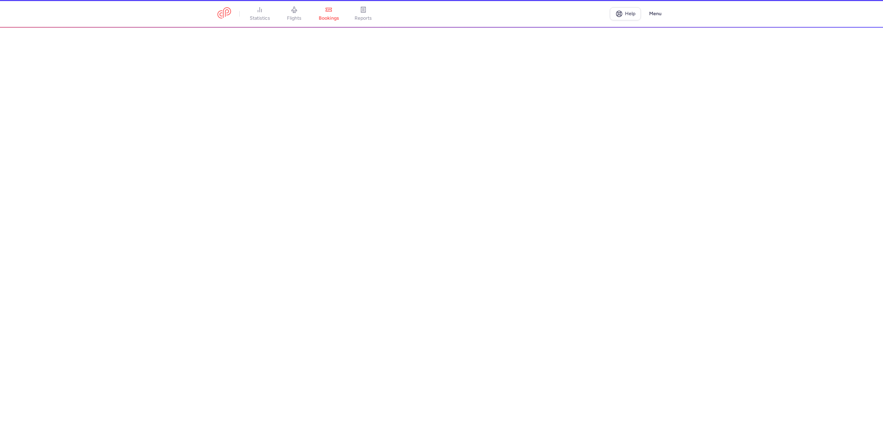
select select "hours"
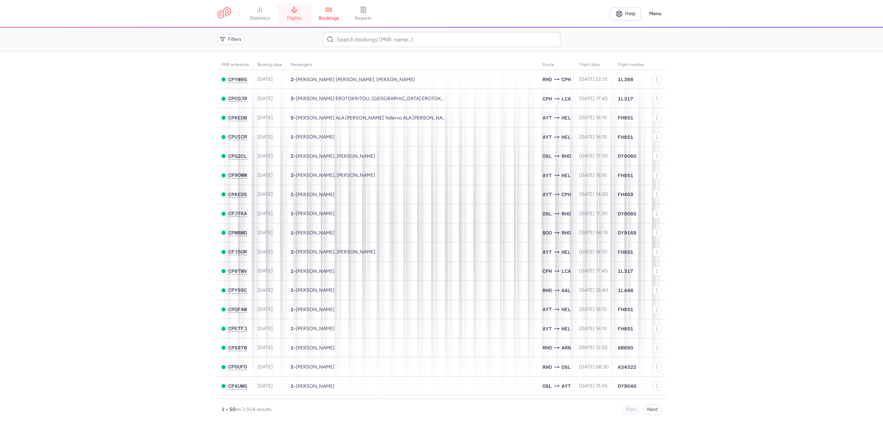
click at [293, 13] on link "flights" at bounding box center [294, 13] width 34 height 15
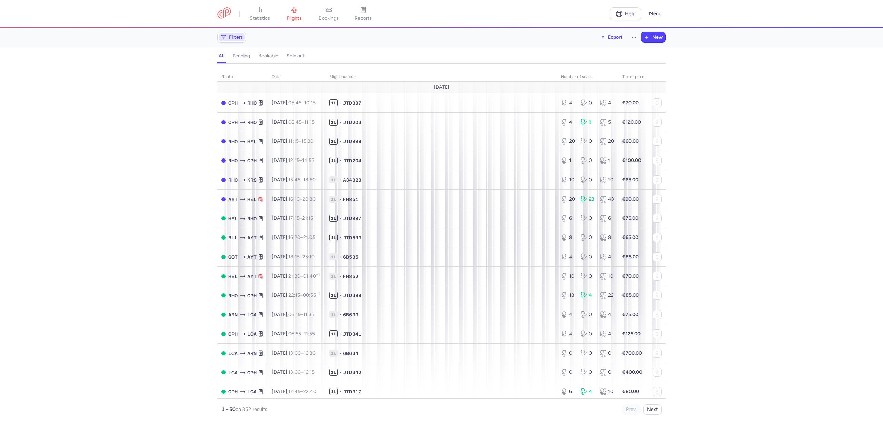
click at [237, 36] on span "Filters" at bounding box center [236, 37] width 14 height 6
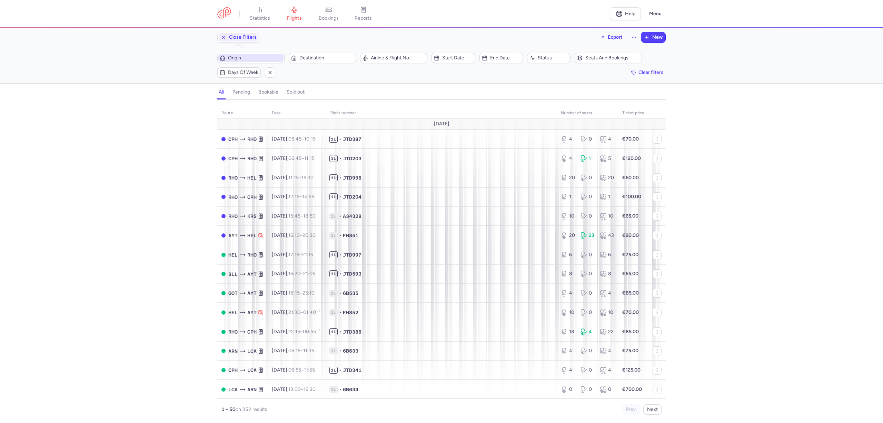
click at [265, 54] on span "Origin" at bounding box center [250, 58] width 65 height 8
click at [257, 110] on span "[GEOGRAPHIC_DATA], [GEOGRAPHIC_DATA], [GEOGRAPHIC_DATA] AYT" at bounding box center [270, 115] width 92 height 25
type input "AYT"
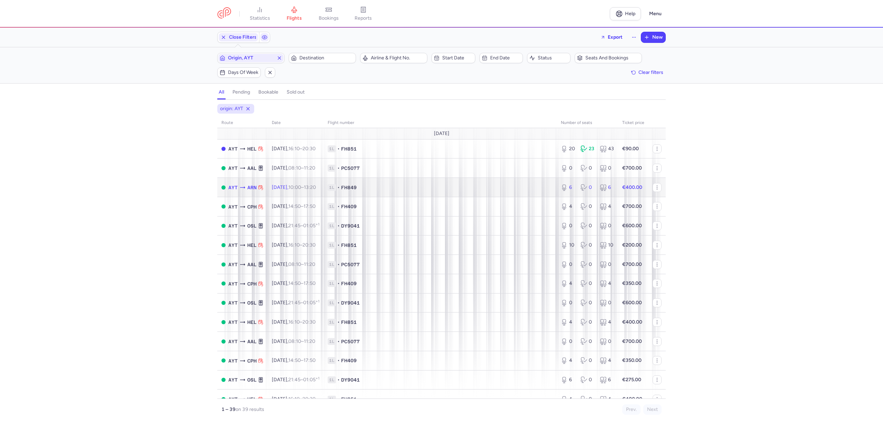
click at [401, 184] on td "1L • FH849" at bounding box center [440, 187] width 233 height 19
select select "days"
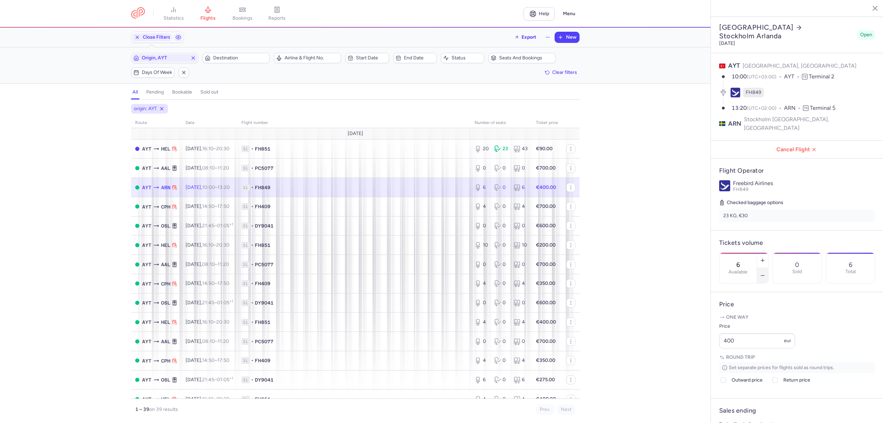
click at [768, 268] on button "button" at bounding box center [762, 275] width 11 height 15
click at [765, 273] on icon "button" at bounding box center [763, 276] width 6 height 6
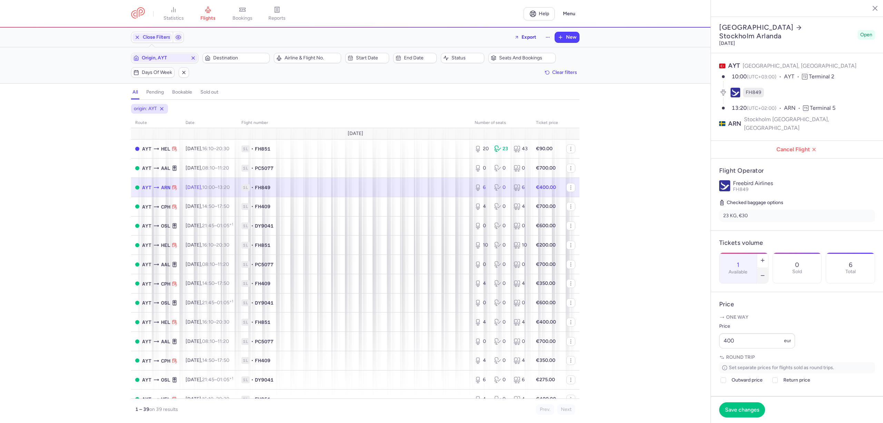
click at [765, 273] on icon "button" at bounding box center [763, 276] width 6 height 6
type input "0"
drag, startPoint x: 730, startPoint y: 346, endPoint x: 702, endPoint y: 348, distance: 28.3
click at [702, 348] on div "statistics flights bookings reports Help Menu Close Filters Export New Filters …" at bounding box center [441, 211] width 883 height 423
type input "700"
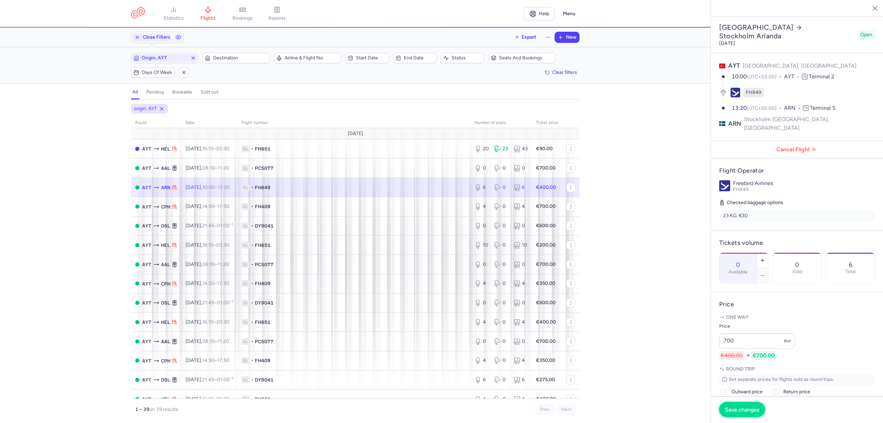
click at [734, 412] on span "Save changes" at bounding box center [742, 409] width 34 height 6
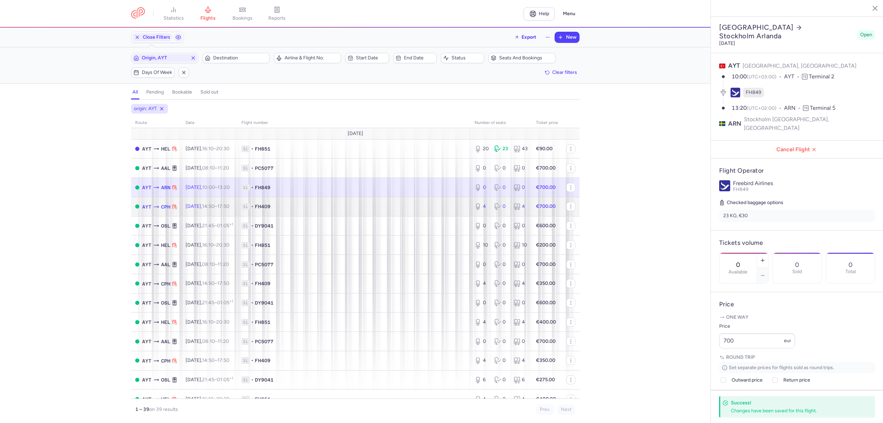
drag, startPoint x: 302, startPoint y: 211, endPoint x: 306, endPoint y: 210, distance: 3.7
click at [302, 210] on td "1L • FH409" at bounding box center [353, 206] width 233 height 19
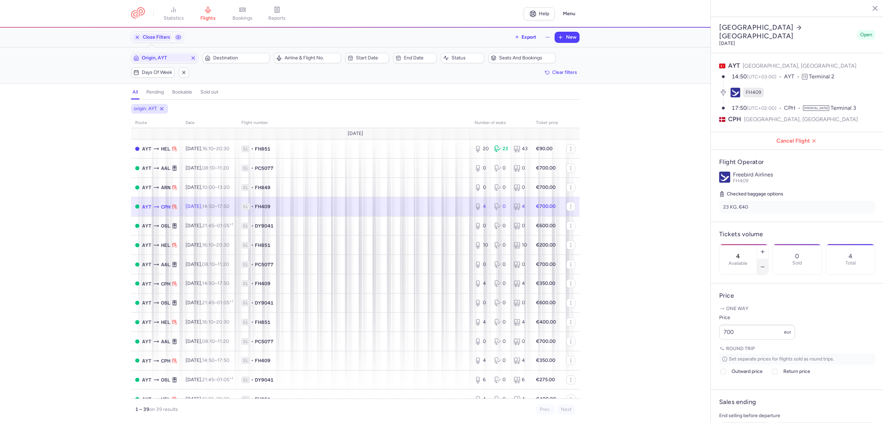
click at [765, 264] on icon "button" at bounding box center [763, 267] width 6 height 6
click at [765, 249] on icon "button" at bounding box center [763, 252] width 6 height 6
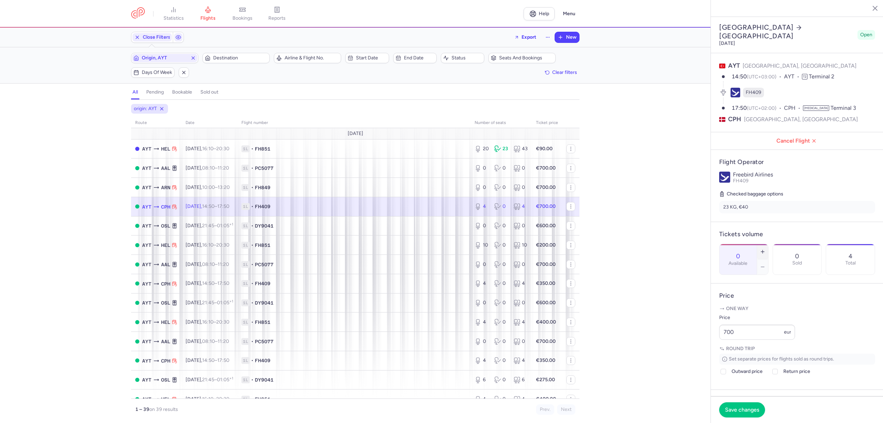
type input "1"
click at [668, 345] on div "statistics flights bookings reports Help Menu Close Filters Export New Filters …" at bounding box center [441, 211] width 883 height 423
type input "300"
click at [757, 406] on span "Save changes" at bounding box center [742, 409] width 34 height 6
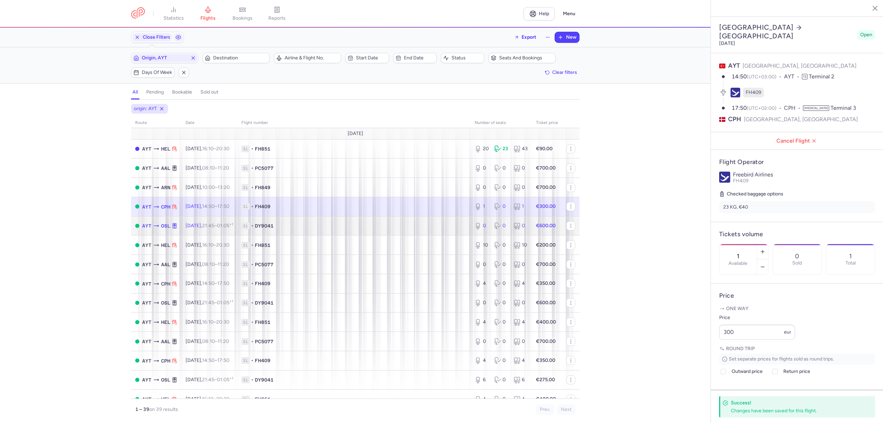
click at [331, 221] on td "1L • DY9041" at bounding box center [353, 225] width 233 height 19
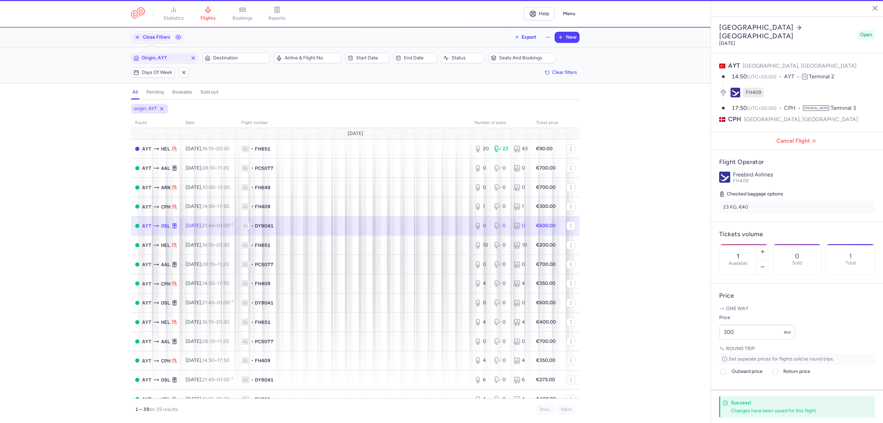
type input "0"
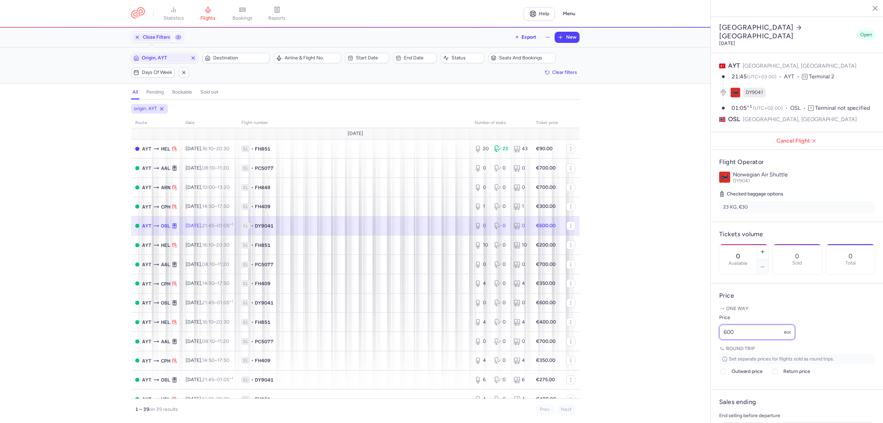
drag, startPoint x: 745, startPoint y: 348, endPoint x: 707, endPoint y: 349, distance: 38.0
click at [707, 349] on div "statistics flights bookings reports Help Menu Close Filters Export New Filters …" at bounding box center [441, 211] width 883 height 423
type input "700"
click at [748, 411] on span "Save changes" at bounding box center [742, 409] width 34 height 6
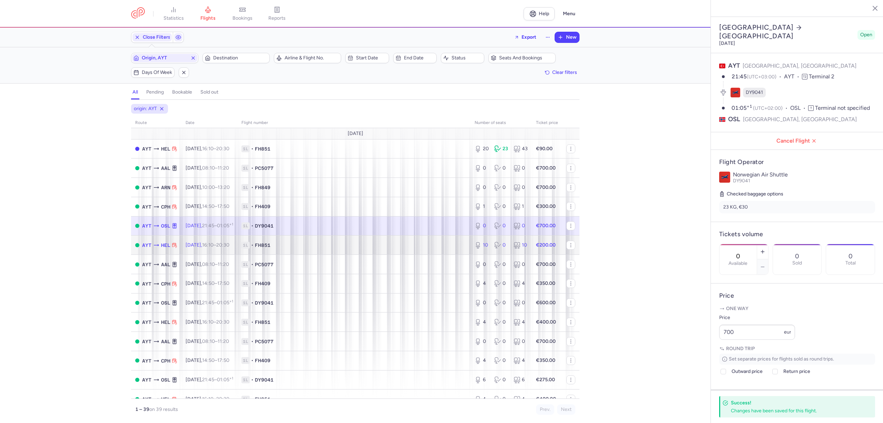
click at [394, 242] on span "1L • FH851" at bounding box center [353, 244] width 225 height 7
type input "10"
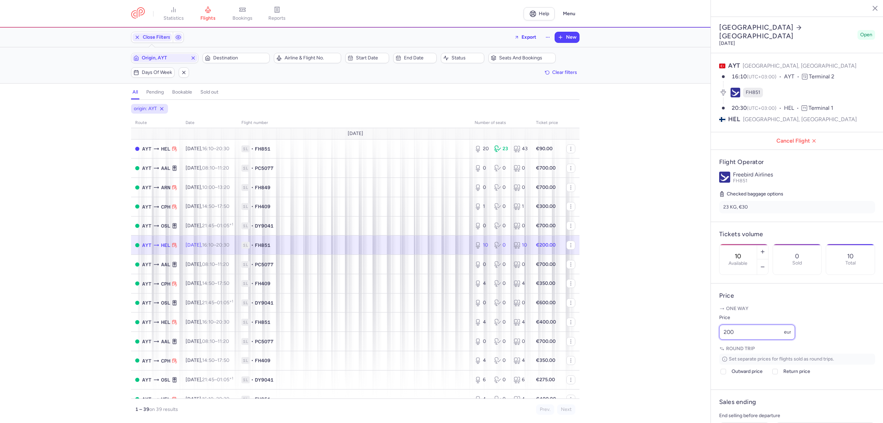
drag, startPoint x: 737, startPoint y: 338, endPoint x: 710, endPoint y: 338, distance: 26.9
click at [710, 338] on div "statistics flights bookings reports Help Menu Close Filters Export New Filters …" at bounding box center [441, 211] width 883 height 423
type input "150"
click at [752, 409] on span "Save changes" at bounding box center [742, 409] width 34 height 6
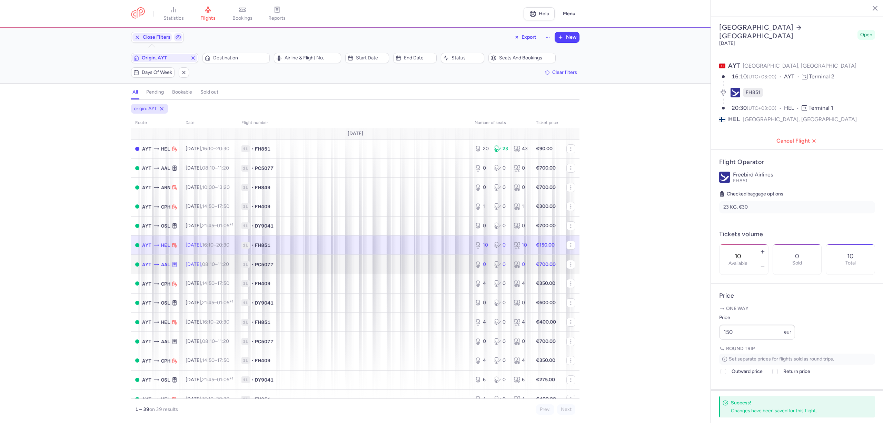
click at [368, 264] on span "1L • PC5077" at bounding box center [353, 264] width 225 height 7
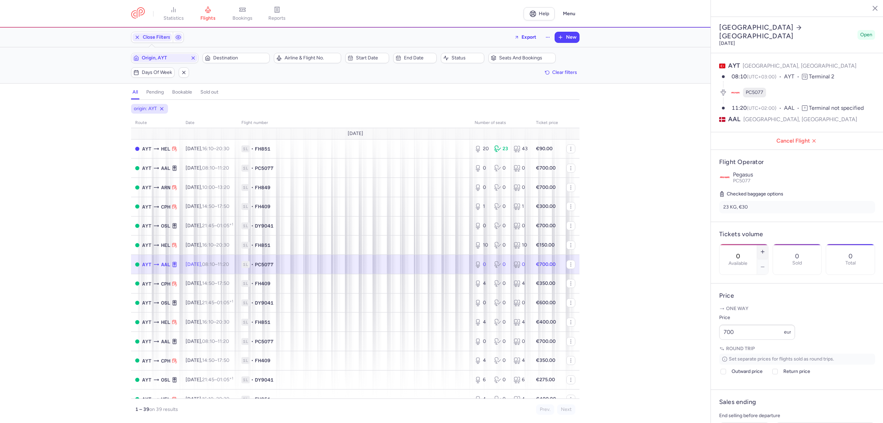
click at [765, 249] on icon "button" at bounding box center [763, 252] width 6 height 6
type input "2"
click at [759, 407] on span "Save changes" at bounding box center [742, 409] width 34 height 6
click at [178, 60] on span "Origin, AYT" at bounding box center [165, 58] width 46 height 6
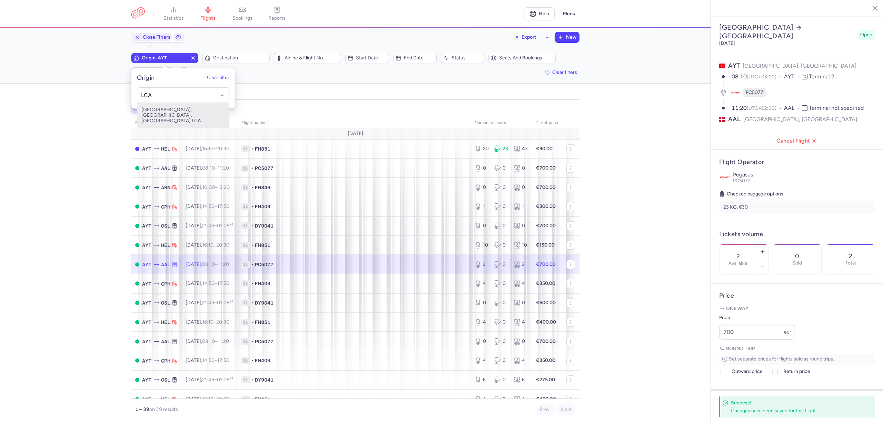
click at [159, 108] on span "[GEOGRAPHIC_DATA], [GEOGRAPHIC_DATA], [GEOGRAPHIC_DATA] LCA" at bounding box center [183, 115] width 92 height 25
type input "LCA"
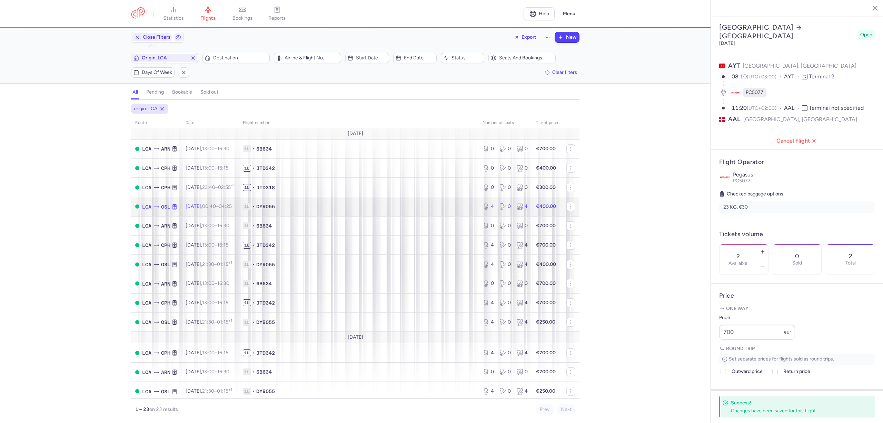
click at [378, 210] on span "1L • DY9055" at bounding box center [358, 206] width 231 height 7
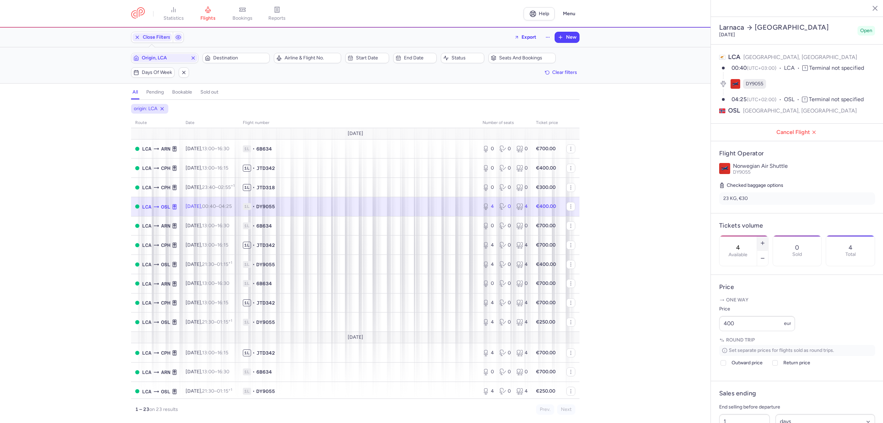
click at [765, 240] on icon "button" at bounding box center [763, 243] width 6 height 6
click at [765, 255] on icon "button" at bounding box center [763, 258] width 6 height 6
type input "2"
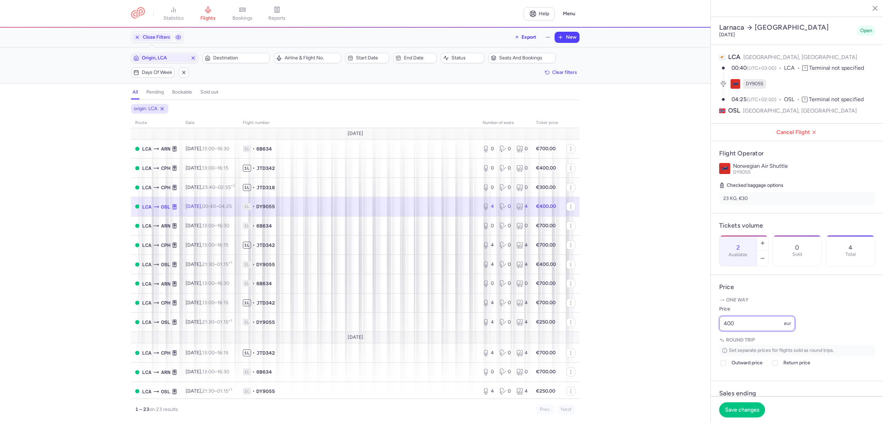
drag, startPoint x: 742, startPoint y: 344, endPoint x: 711, endPoint y: 348, distance: 30.7
click at [711, 348] on article "Price One way Price 400 eur Round trip Set separate prices for flights sold as …" at bounding box center [797, 328] width 172 height 106
type input "250"
click at [736, 413] on button "Save changes" at bounding box center [742, 409] width 46 height 15
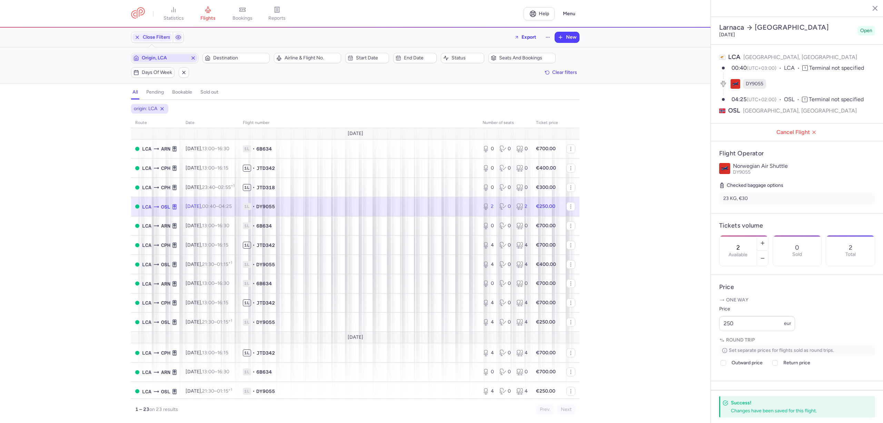
click at [171, 57] on span "Origin, LCA" at bounding box center [165, 58] width 46 height 6
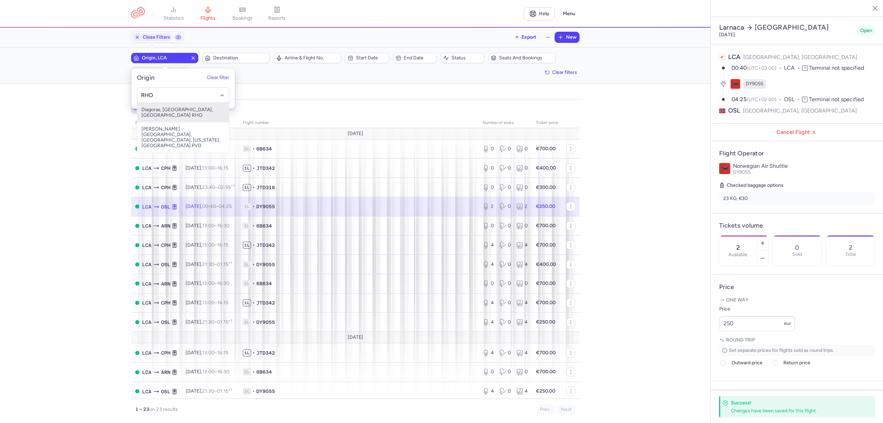
click at [165, 109] on span "Diagoras, [GEOGRAPHIC_DATA], [GEOGRAPHIC_DATA] RHO" at bounding box center [183, 112] width 92 height 19
type input "RHO"
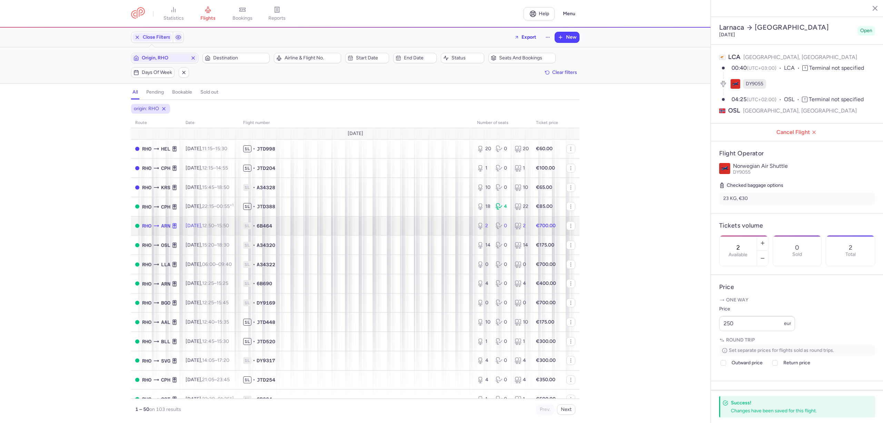
click at [300, 230] on td "1L • 6B464" at bounding box center [356, 225] width 234 height 19
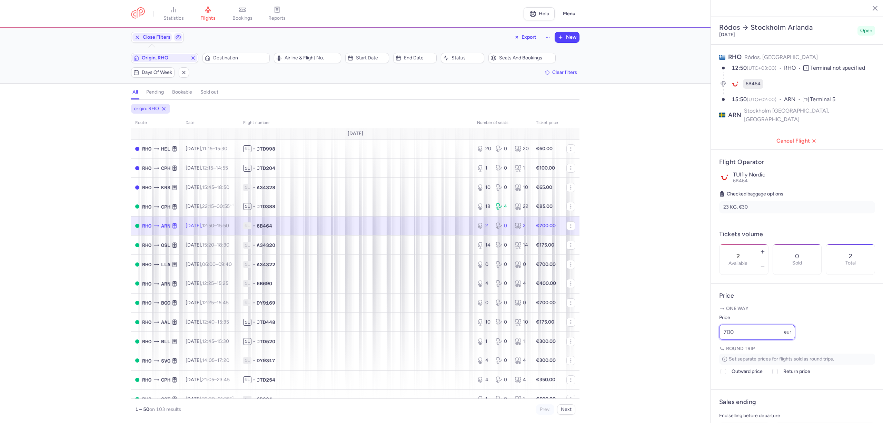
drag, startPoint x: 726, startPoint y: 341, endPoint x: 714, endPoint y: 341, distance: 11.7
click at [714, 341] on article "Price One way Price 700 eur Round trip Set separate prices for flights sold as …" at bounding box center [797, 336] width 172 height 106
type input "250"
click at [747, 409] on span "Save changes" at bounding box center [742, 409] width 34 height 6
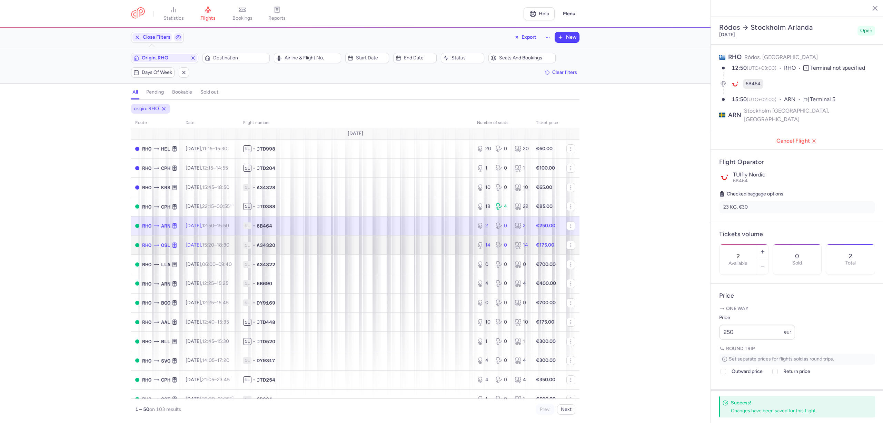
click at [301, 245] on span "1L • A34320" at bounding box center [356, 244] width 226 height 7
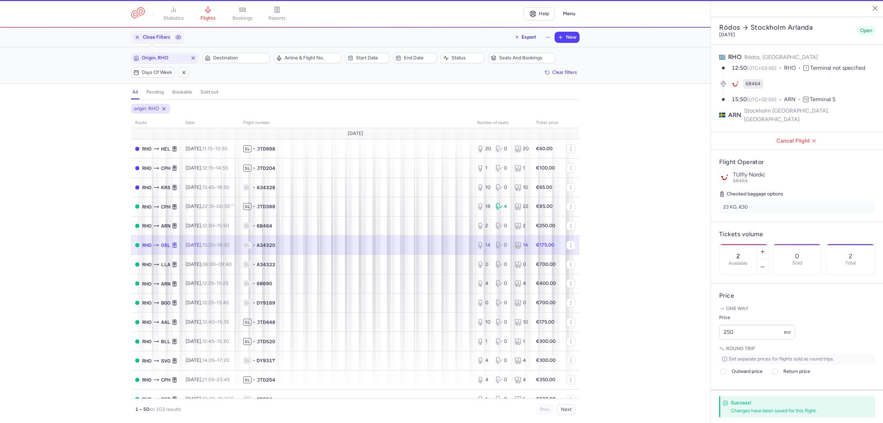
type input "14"
type input "10"
select select "hours"
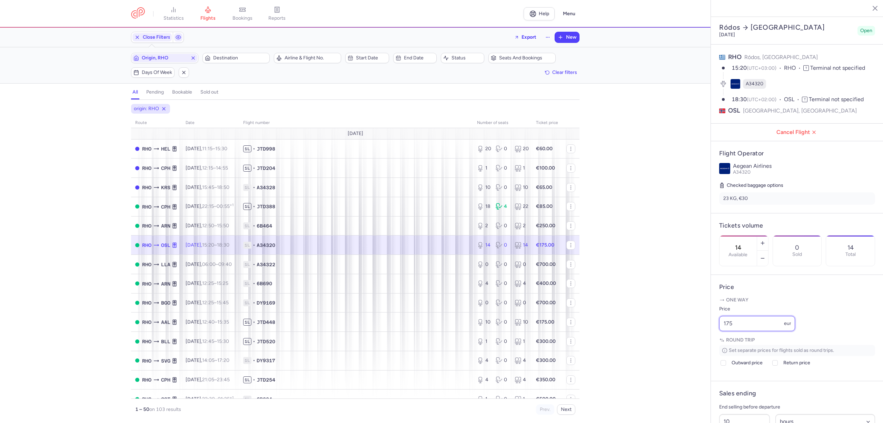
drag, startPoint x: 748, startPoint y: 338, endPoint x: 721, endPoint y: 344, distance: 27.7
click at [721, 331] on input "175" at bounding box center [757, 323] width 76 height 15
type input "145"
drag, startPoint x: 748, startPoint y: 413, endPoint x: 749, endPoint y: 409, distance: 4.7
click at [748, 413] on button "Save changes" at bounding box center [742, 409] width 46 height 15
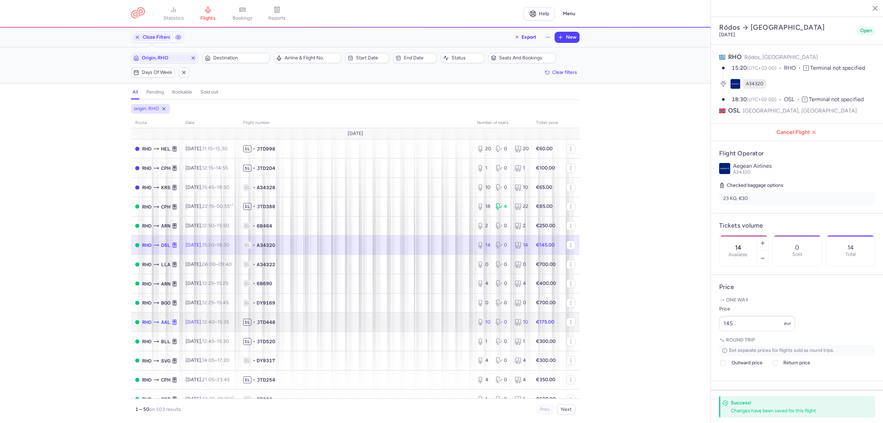
click at [340, 319] on span "1L • JTD448" at bounding box center [356, 321] width 226 height 7
type input "10"
type input "1"
select select "days"
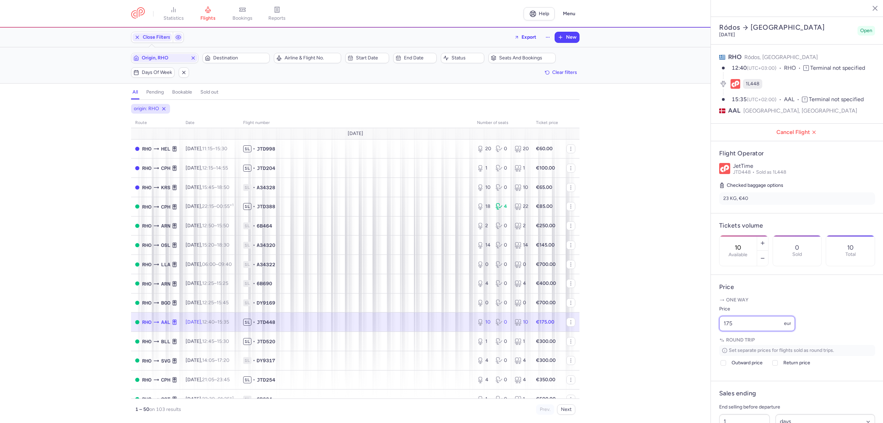
drag, startPoint x: 713, startPoint y: 351, endPoint x: 706, endPoint y: 352, distance: 6.9
click at [706, 352] on div "statistics flights bookings reports Help Menu Close Filters Export New Filters …" at bounding box center [441, 211] width 883 height 423
type input "125"
click at [726, 411] on span "Save changes" at bounding box center [742, 409] width 34 height 6
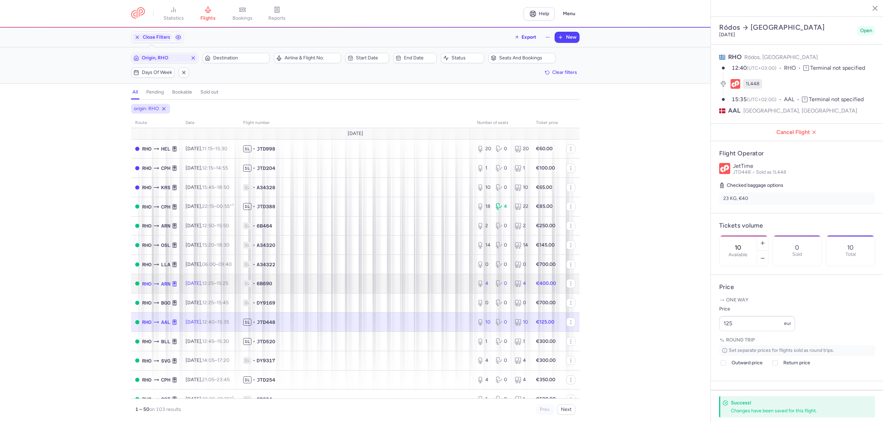
click at [341, 280] on span "1L • 6B690" at bounding box center [356, 283] width 226 height 7
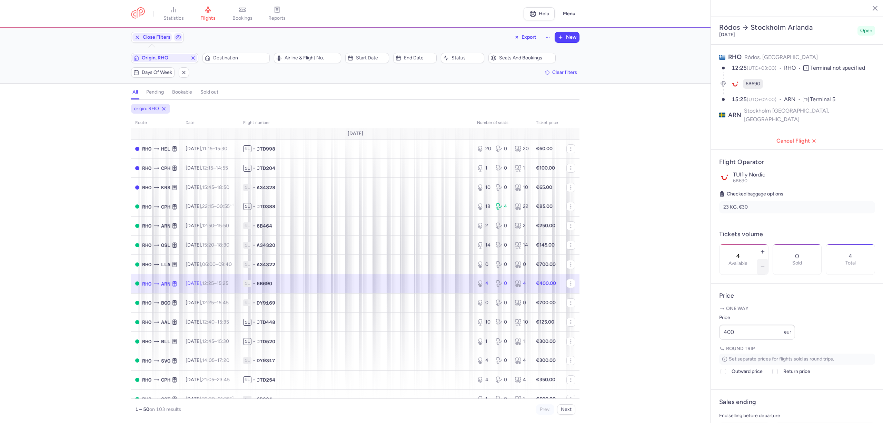
click at [768, 259] on button "button" at bounding box center [762, 266] width 11 height 15
type input "0"
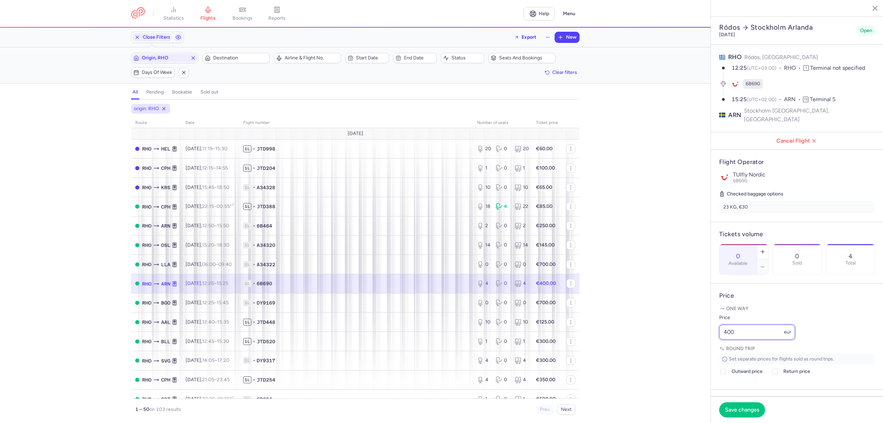
drag, startPoint x: 703, startPoint y: 345, endPoint x: 692, endPoint y: 341, distance: 11.7
click at [698, 345] on div "statistics flights bookings reports Help Menu Close Filters Export New Filters …" at bounding box center [441, 211] width 883 height 423
type input "700"
click at [738, 412] on span "Save changes" at bounding box center [742, 409] width 34 height 6
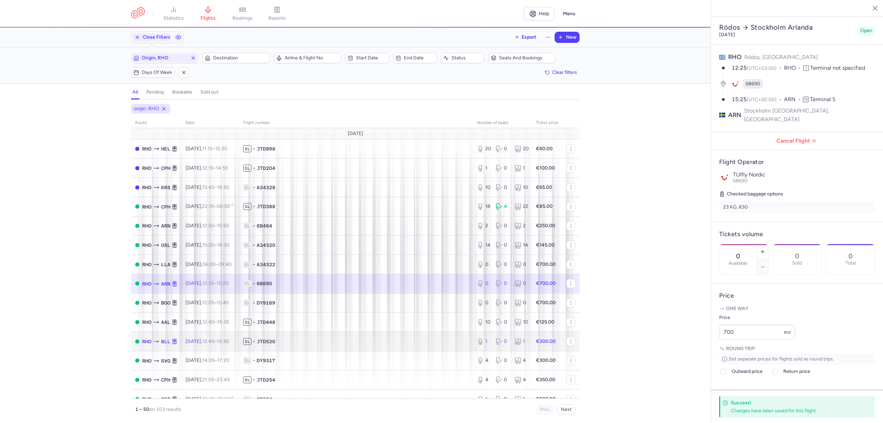
click at [394, 338] on span "1L • JTD520" at bounding box center [356, 341] width 226 height 7
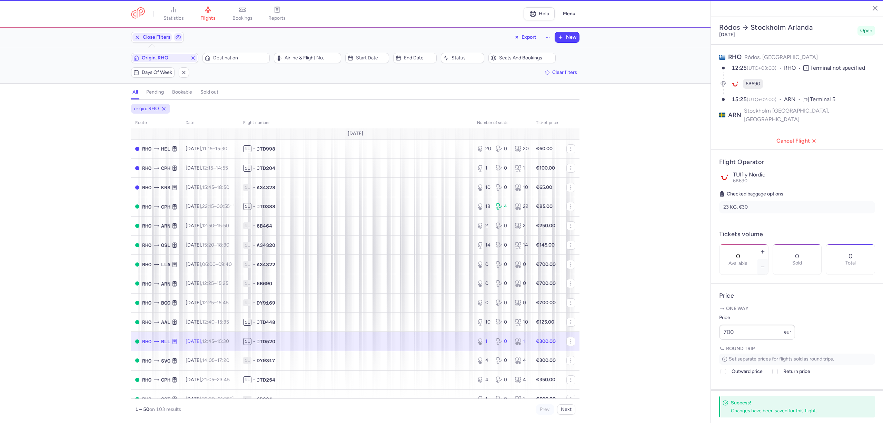
type input "1"
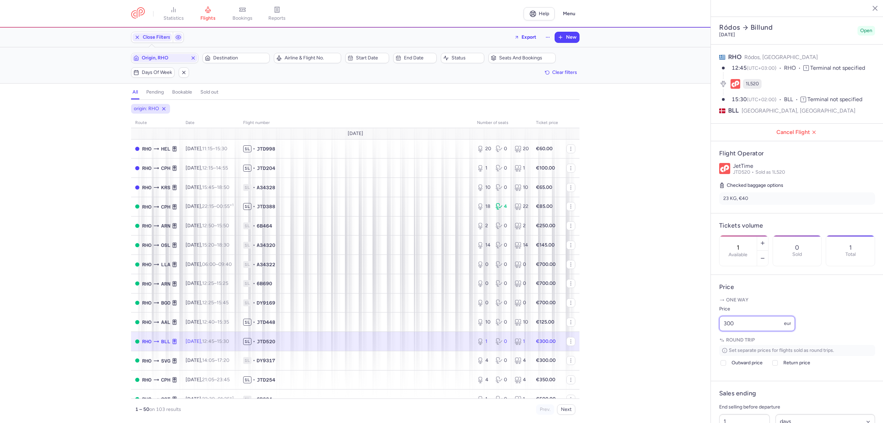
drag, startPoint x: 718, startPoint y: 345, endPoint x: 711, endPoint y: 345, distance: 6.6
click at [711, 345] on article "Price One way Price 300 eur Round trip Set separate prices for flights sold as …" at bounding box center [797, 328] width 172 height 106
type input "175"
click at [756, 406] on span "Save changes" at bounding box center [742, 409] width 34 height 6
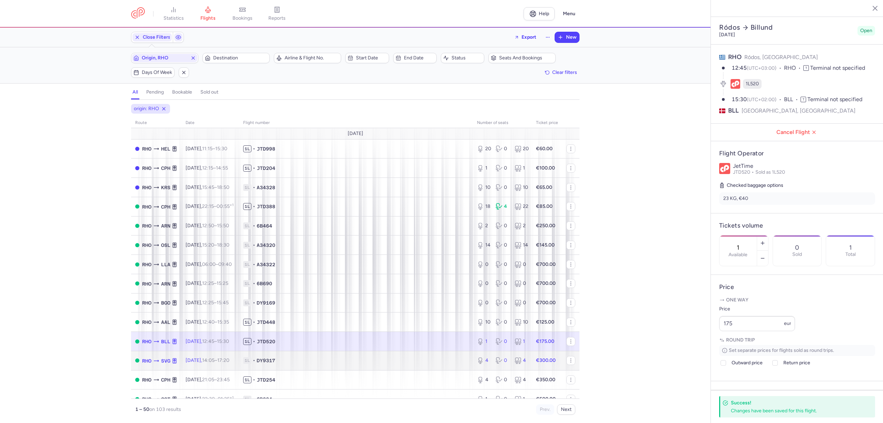
click at [427, 363] on span "1L • DY9317" at bounding box center [356, 360] width 226 height 7
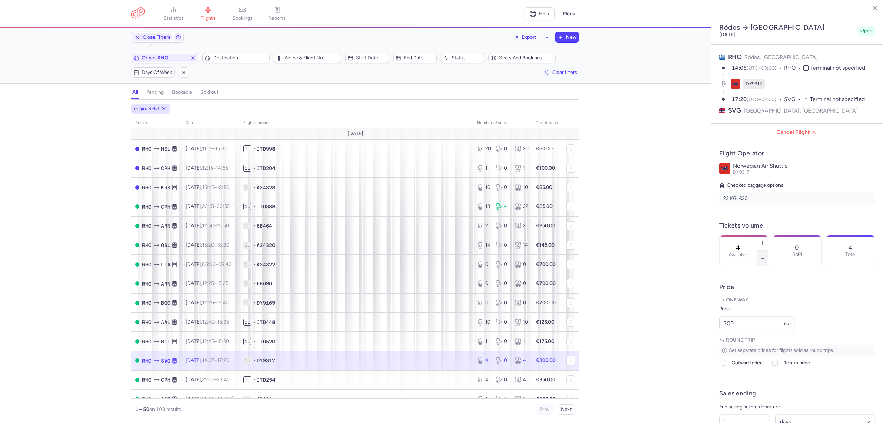
click at [765, 255] on icon "button" at bounding box center [763, 258] width 6 height 6
type input "2"
click at [715, 340] on article "Price One way Price 300 eur Round trip Set separate prices for flights sold as …" at bounding box center [797, 328] width 172 height 106
type input "175"
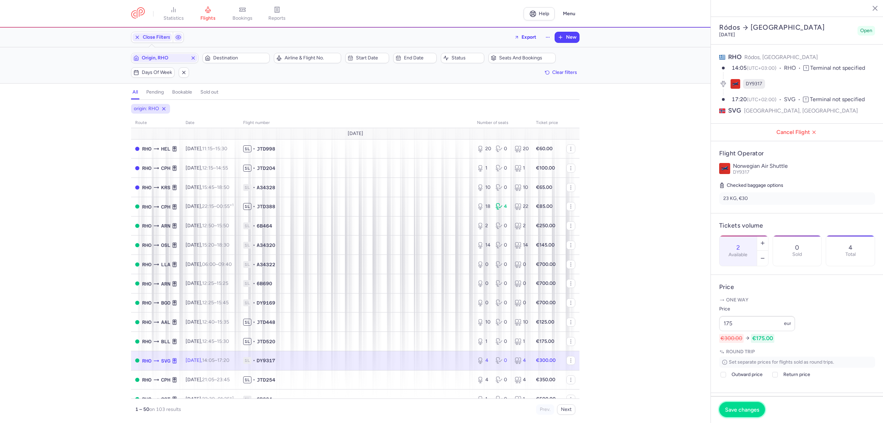
click at [731, 406] on span "Save changes" at bounding box center [742, 409] width 34 height 6
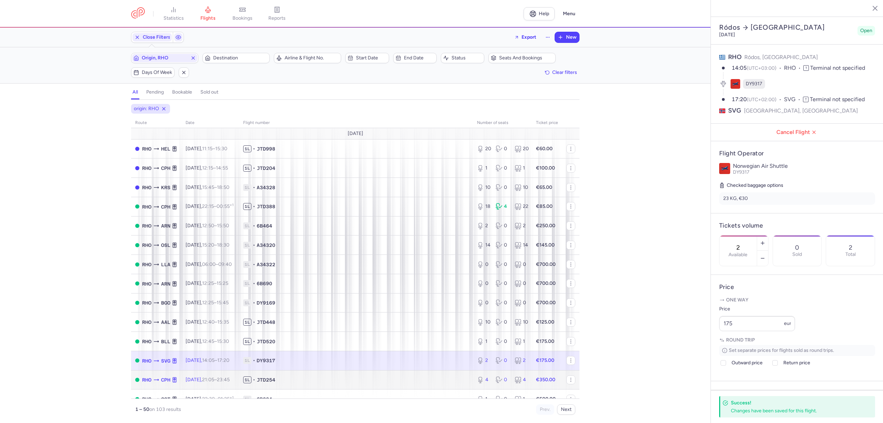
click at [435, 377] on span "1L • JTD254" at bounding box center [356, 379] width 226 height 7
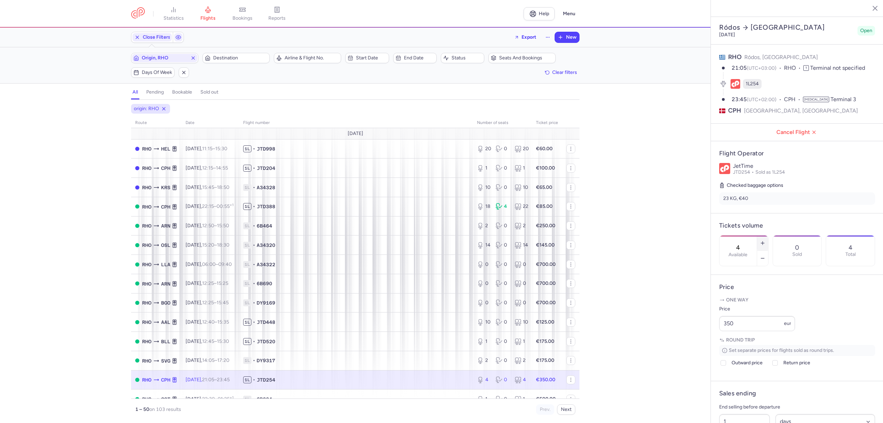
click at [765, 240] on icon "button" at bounding box center [763, 243] width 6 height 6
type input "7"
drag, startPoint x: 702, startPoint y: 343, endPoint x: 690, endPoint y: 343, distance: 11.4
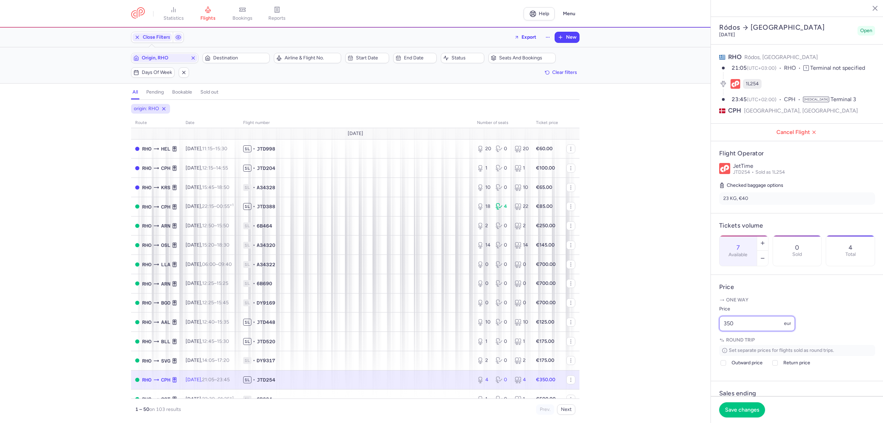
click at [690, 343] on div "statistics flights bookings reports Help Menu Close Filters Export New Filters …" at bounding box center [441, 211] width 883 height 423
type input "175"
click at [744, 406] on span "Save changes" at bounding box center [742, 409] width 34 height 6
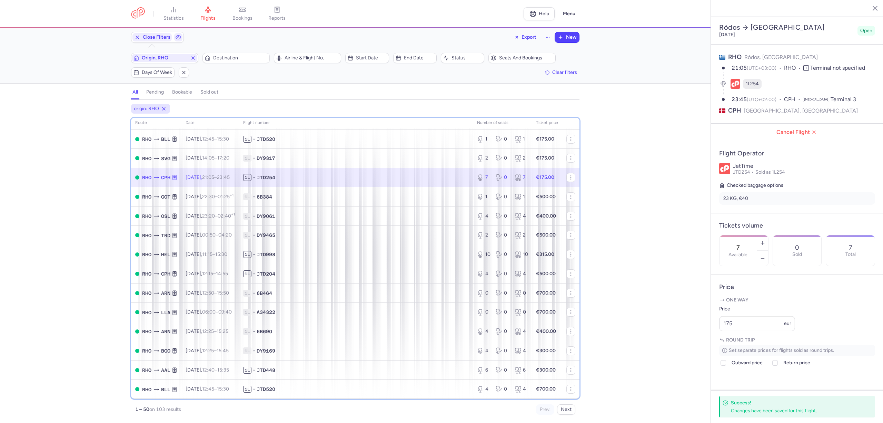
scroll to position [221, 0]
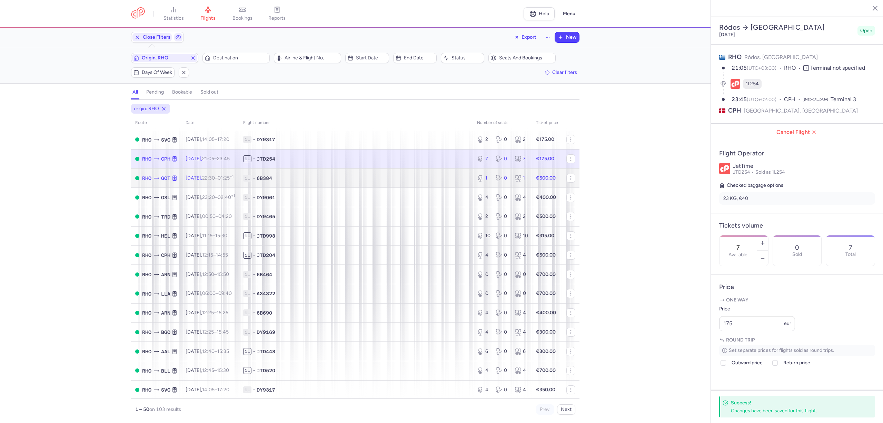
click at [344, 178] on span "1L • 6B384" at bounding box center [356, 178] width 226 height 7
type input "1"
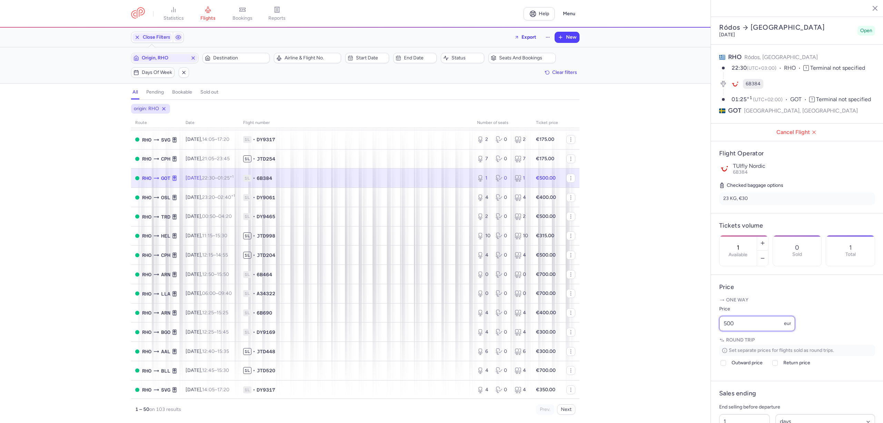
drag, startPoint x: 743, startPoint y: 350, endPoint x: 719, endPoint y: 349, distance: 24.1
click at [719, 349] on article "Price One way Price 500 eur Round trip Set separate prices for flights sold as …" at bounding box center [797, 328] width 172 height 106
type input "250"
click at [755, 408] on span "Save changes" at bounding box center [742, 409] width 34 height 6
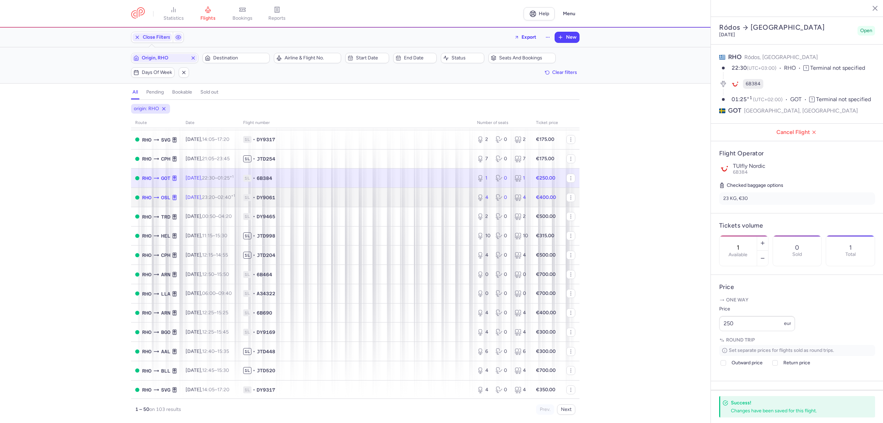
click at [380, 197] on span "1L • DY9061" at bounding box center [356, 197] width 226 height 7
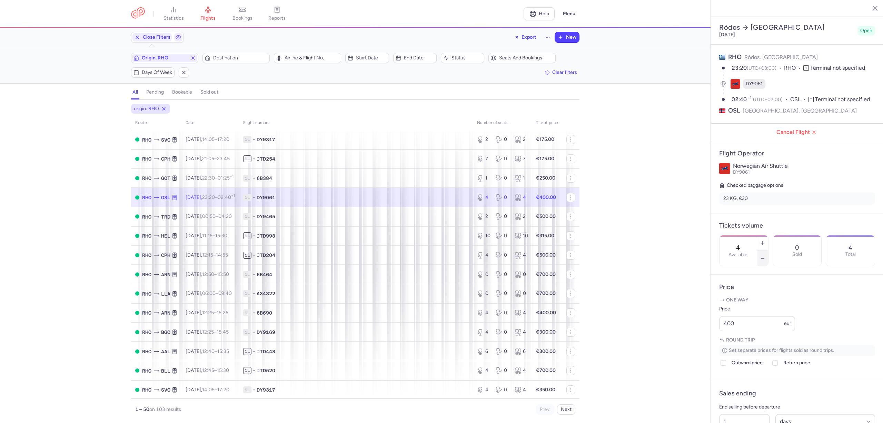
click at [765, 255] on icon "button" at bounding box center [763, 258] width 6 height 6
click at [764, 258] on line "button" at bounding box center [762, 258] width 3 height 0
type input "2"
drag, startPoint x: 729, startPoint y: 348, endPoint x: 703, endPoint y: 349, distance: 26.6
click at [704, 349] on div "statistics flights bookings reports Help Menu Close Filters Export New Filters …" at bounding box center [441, 211] width 883 height 423
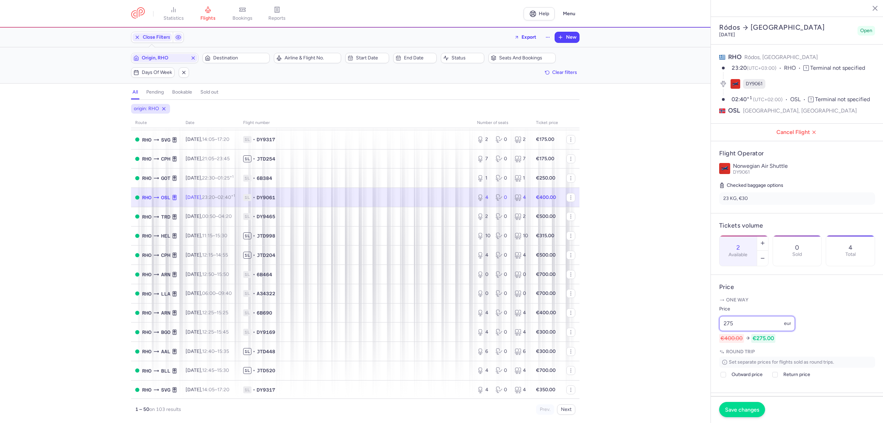
type input "275"
click at [755, 402] on button "Save changes" at bounding box center [742, 409] width 46 height 15
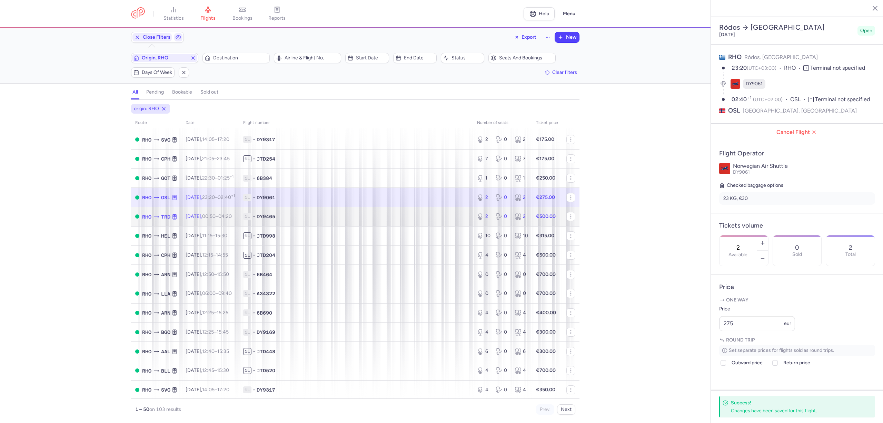
click at [389, 218] on span "1L • DY9465" at bounding box center [356, 216] width 226 height 7
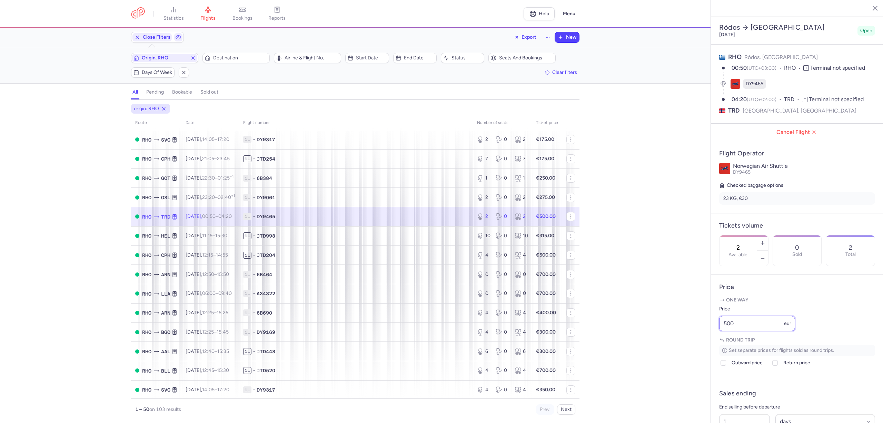
drag, startPoint x: 749, startPoint y: 346, endPoint x: 715, endPoint y: 343, distance: 34.0
click at [715, 343] on article "Price One way Price 500 eur Round trip Set separate prices for flights sold as …" at bounding box center [797, 328] width 172 height 106
type input "275"
click at [749, 412] on span "Save changes" at bounding box center [742, 409] width 34 height 6
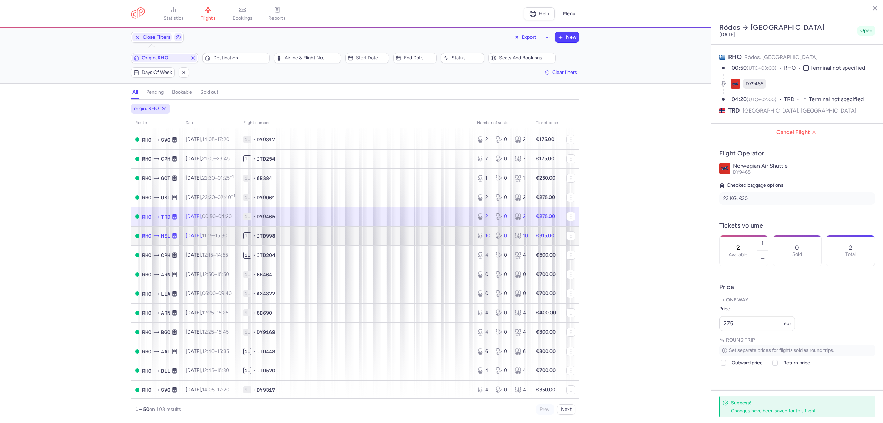
click at [382, 232] on span "1L • JTD998" at bounding box center [356, 235] width 226 height 7
type input "10"
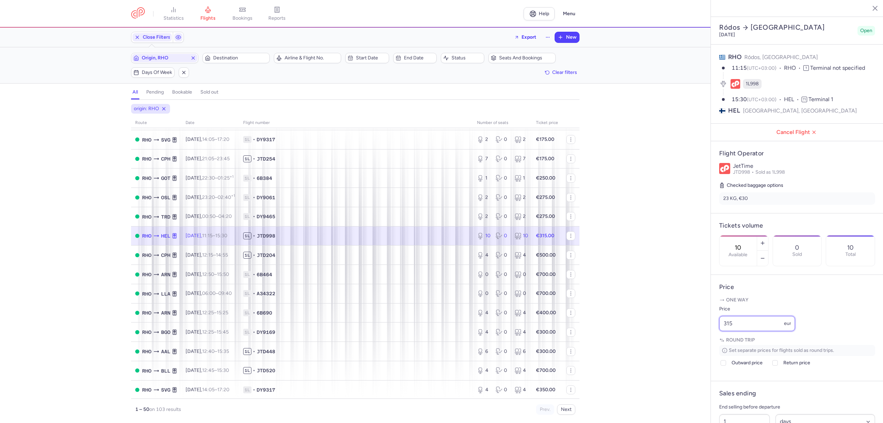
drag, startPoint x: 740, startPoint y: 343, endPoint x: 709, endPoint y: 344, distance: 30.4
click at [709, 344] on div "statistics flights bookings reports Help Menu Close Filters Export New Filters …" at bounding box center [441, 211] width 883 height 423
type input "175"
click at [753, 407] on span "Save changes" at bounding box center [742, 409] width 34 height 6
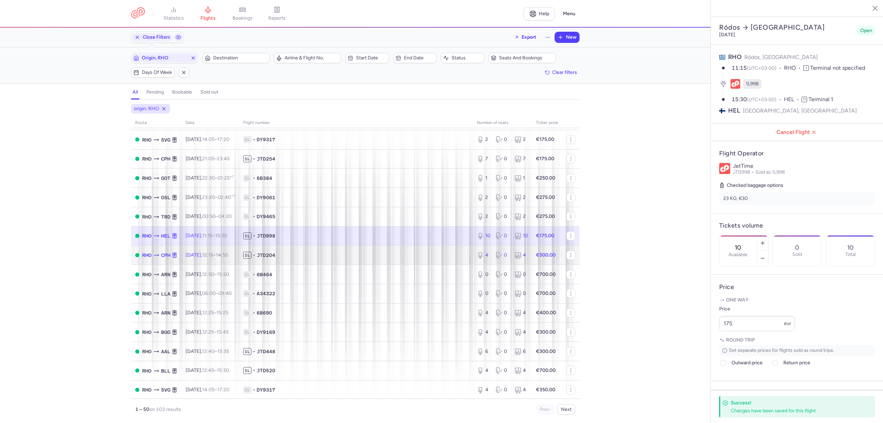
click at [313, 258] on span "1L • JTD204" at bounding box center [356, 254] width 226 height 7
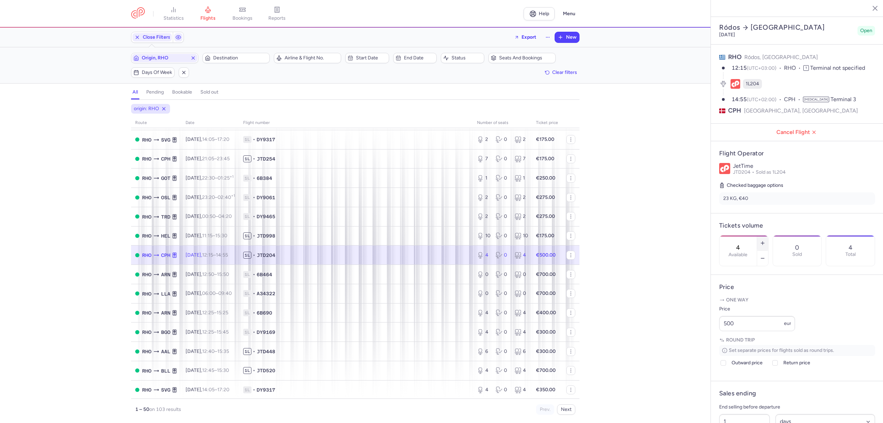
click at [765, 240] on icon "button" at bounding box center [763, 243] width 6 height 6
type input "5"
click at [705, 348] on div "statistics flights bookings reports Help Menu Close Filters Export New Filters …" at bounding box center [441, 211] width 883 height 423
type input "175"
click at [742, 407] on span "Save changes" at bounding box center [742, 409] width 34 height 6
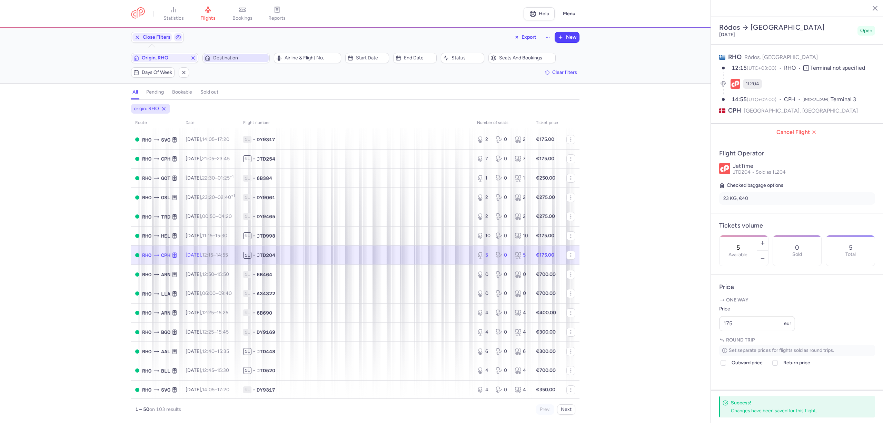
click at [227, 59] on span "Destination" at bounding box center [240, 58] width 54 height 6
click at [239, 107] on span "[GEOGRAPHIC_DATA], [GEOGRAPHIC_DATA], [GEOGRAPHIC_DATA] CPH" at bounding box center [255, 115] width 92 height 25
type input "CPH"
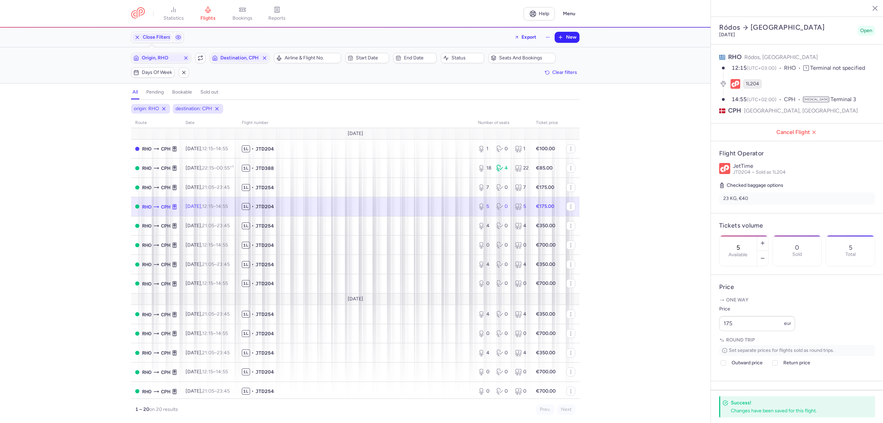
click at [578, 37] on div "Close Filters Export New" at bounding box center [355, 37] width 454 height 17
click at [569, 39] on span "New" at bounding box center [571, 37] width 10 height 6
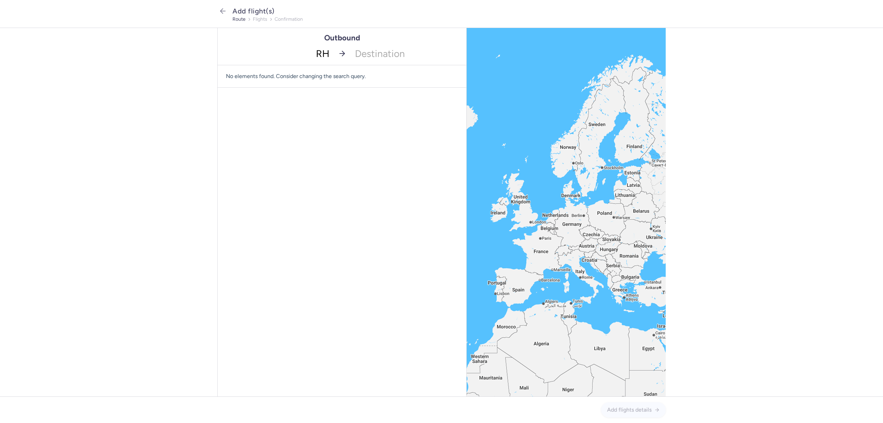
type input "RHO"
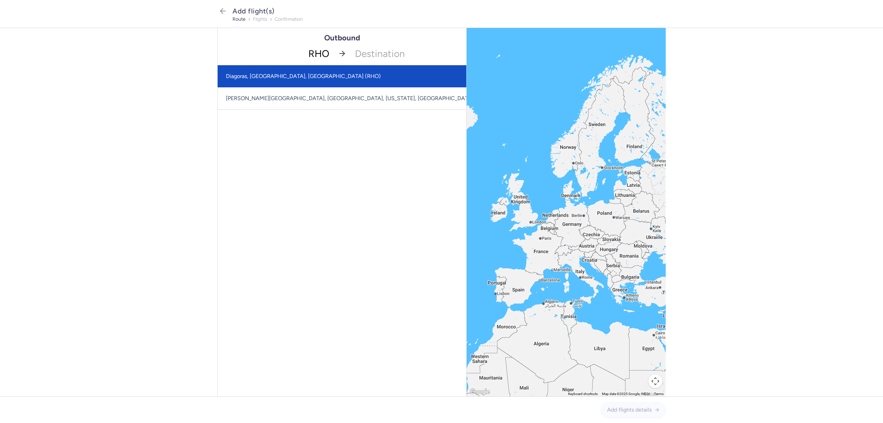
click at [284, 76] on span "Diagoras, [GEOGRAPHIC_DATA], [GEOGRAPHIC_DATA] (RHO)" at bounding box center [303, 76] width 155 height 7
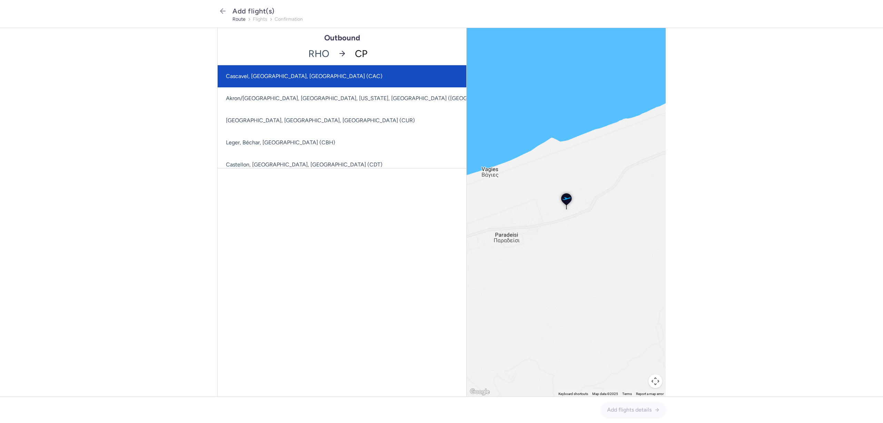
type input "CPH"
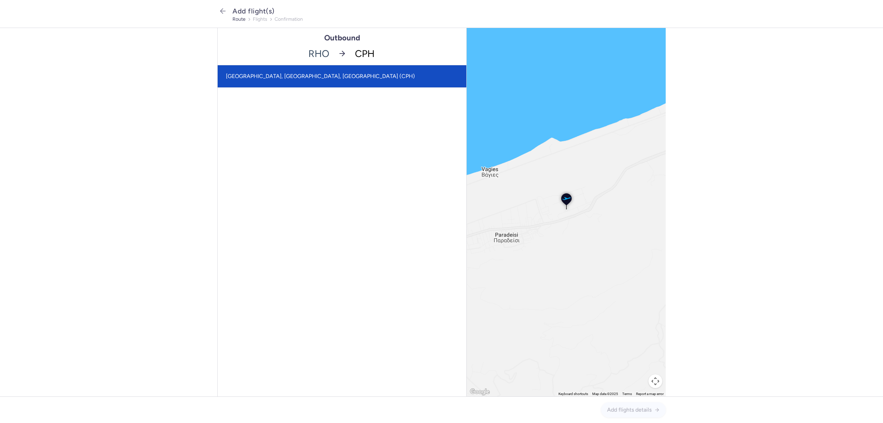
click at [282, 78] on span "[GEOGRAPHIC_DATA], [GEOGRAPHIC_DATA], [GEOGRAPHIC_DATA] (CPH)" at bounding box center [320, 76] width 189 height 7
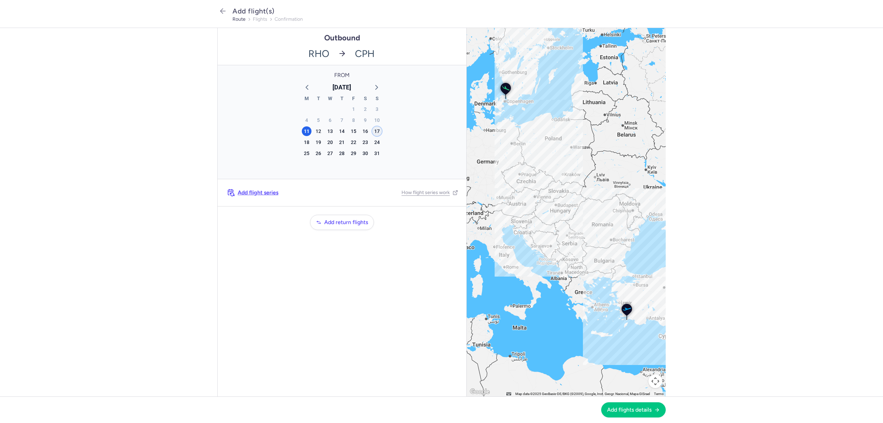
click at [375, 131] on div "17" at bounding box center [377, 131] width 10 height 10
click at [629, 409] on span "Add flights details" at bounding box center [629, 409] width 44 height 6
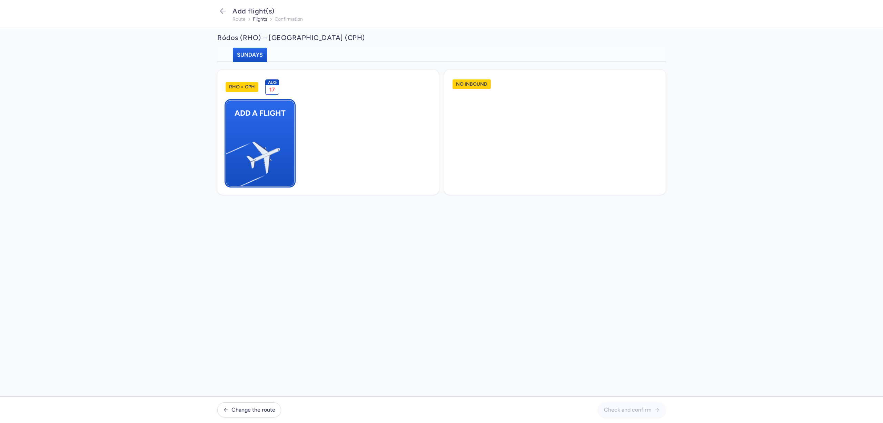
click at [267, 115] on img "button" at bounding box center [229, 154] width 117 height 107
select select "23"
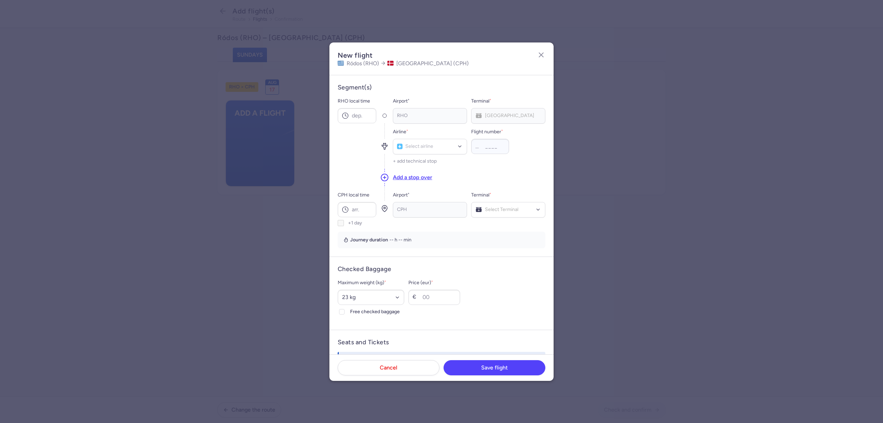
click at [358, 106] on div "RHO local time" at bounding box center [357, 110] width 39 height 26
type input "23:40"
type input "JTD"
click at [413, 156] on span "JetTime (JTD)" at bounding box center [429, 161] width 73 height 15
type input "388"
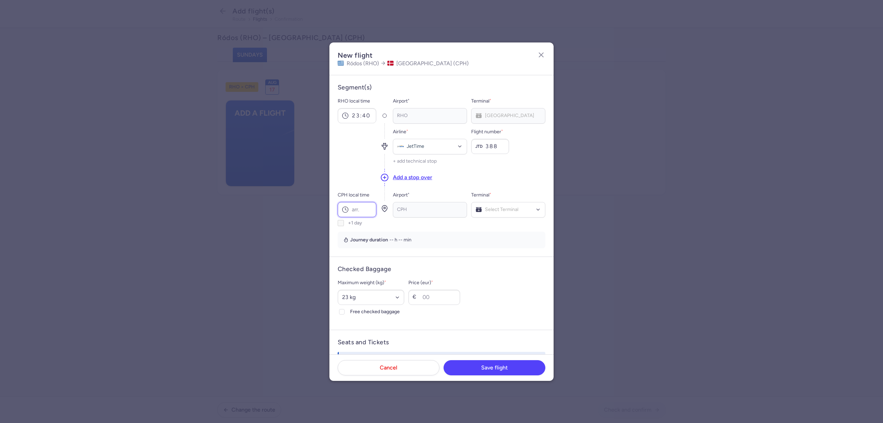
click at [363, 213] on input "CPH local time" at bounding box center [357, 209] width 39 height 15
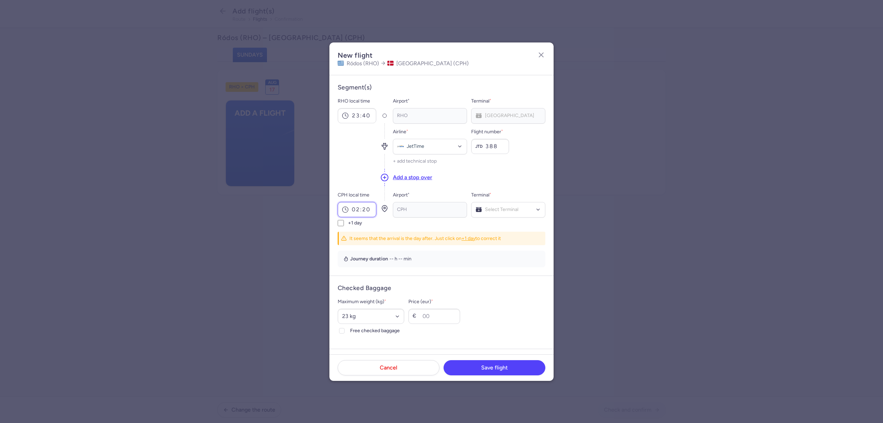
type input "02:20"
click at [344, 224] on label "+1 day" at bounding box center [357, 223] width 39 height 6
click at [344, 224] on input "+1 day" at bounding box center [341, 223] width 6 height 6
checkbox input "true"
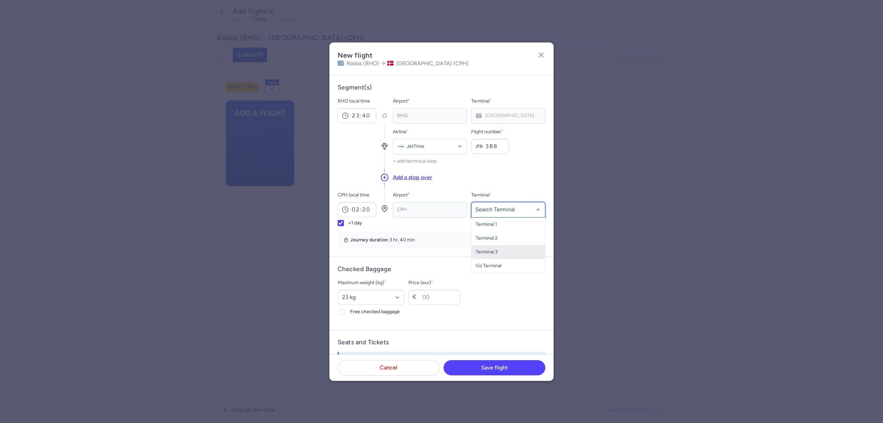
click at [504, 254] on span "Terminal 3" at bounding box center [508, 252] width 73 height 14
click at [447, 293] on input "Price (eur) *" at bounding box center [434, 296] width 52 height 15
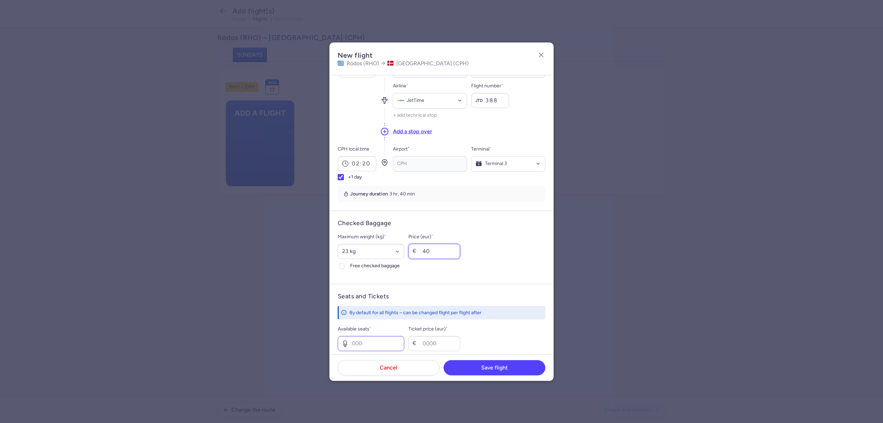
type input "40"
click at [379, 336] on input "Available seats *" at bounding box center [371, 343] width 67 height 15
type input "10"
type input "150"
click at [469, 363] on button "Save flight" at bounding box center [495, 366] width 102 height 15
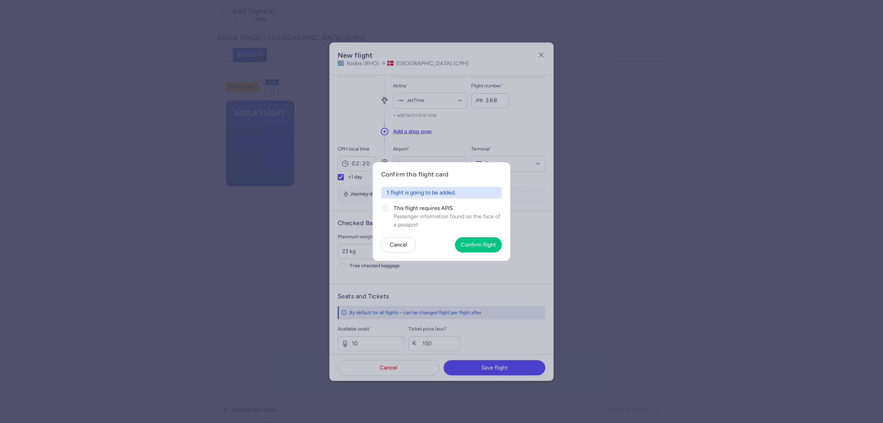
click at [387, 207] on div at bounding box center [385, 208] width 8 height 8
click at [387, 207] on input "This flight requires APIS Passenger information found on the face of a passport" at bounding box center [386, 208] width 6 height 6
checkbox input "true"
click at [464, 246] on span "Confirm flight" at bounding box center [478, 244] width 35 height 6
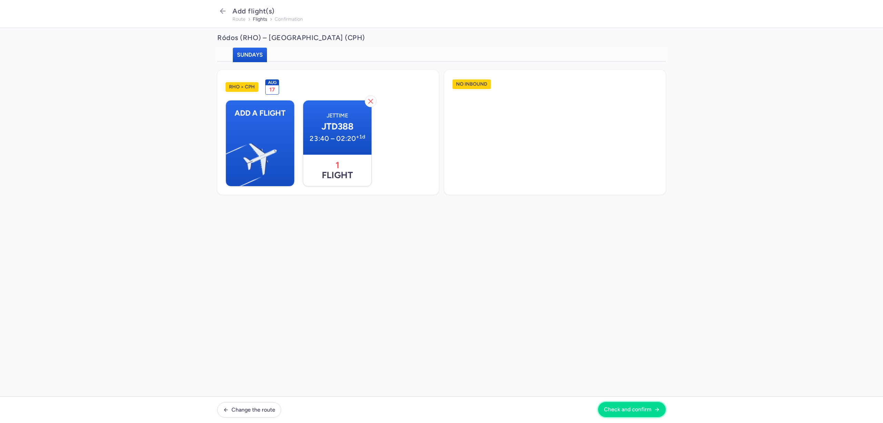
click at [645, 407] on span "Check and confirm" at bounding box center [628, 409] width 48 height 6
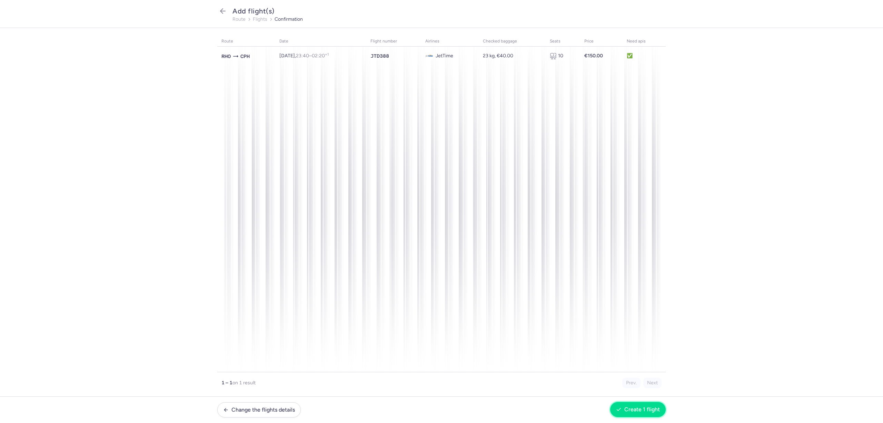
click at [640, 405] on button "Create 1 flight" at bounding box center [638, 409] width 56 height 15
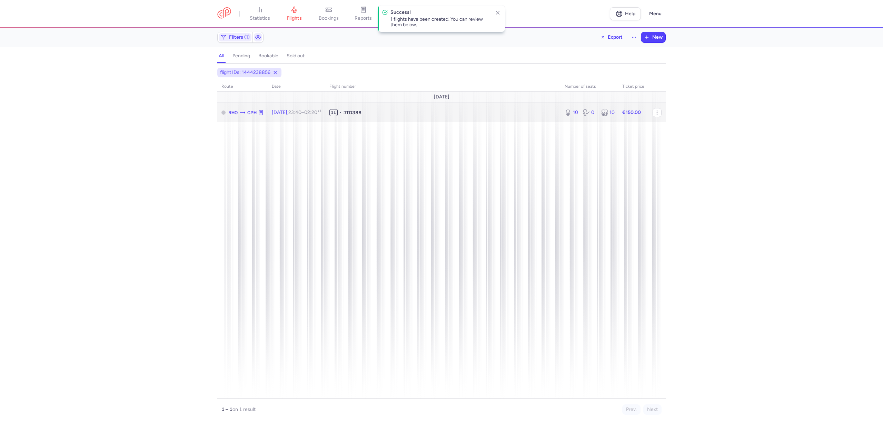
click at [453, 112] on span "1L • JTD388" at bounding box center [442, 112] width 227 height 7
select select "days"
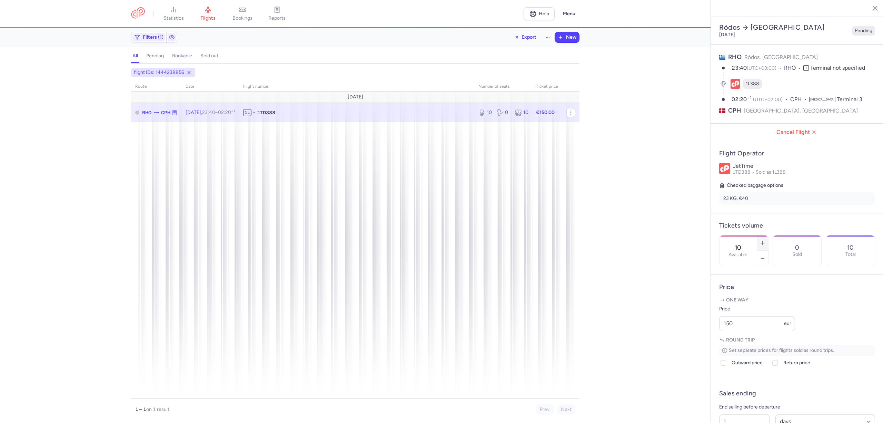
click at [764, 243] on line "button" at bounding box center [762, 243] width 3 height 0
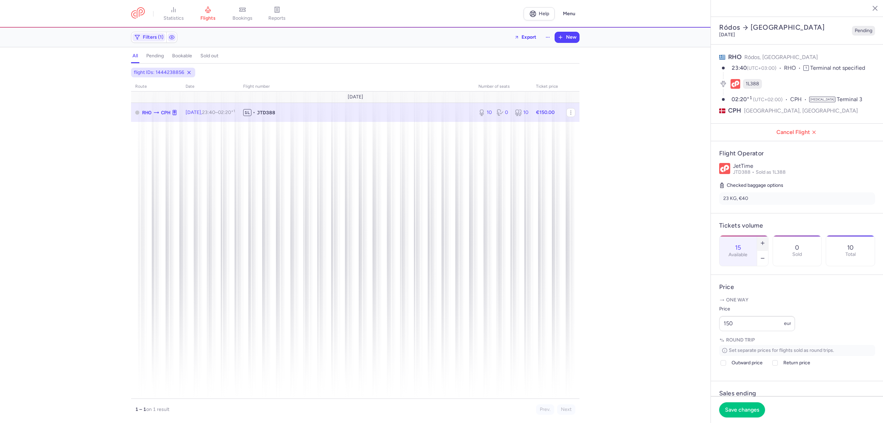
click at [764, 243] on line "button" at bounding box center [762, 243] width 3 height 0
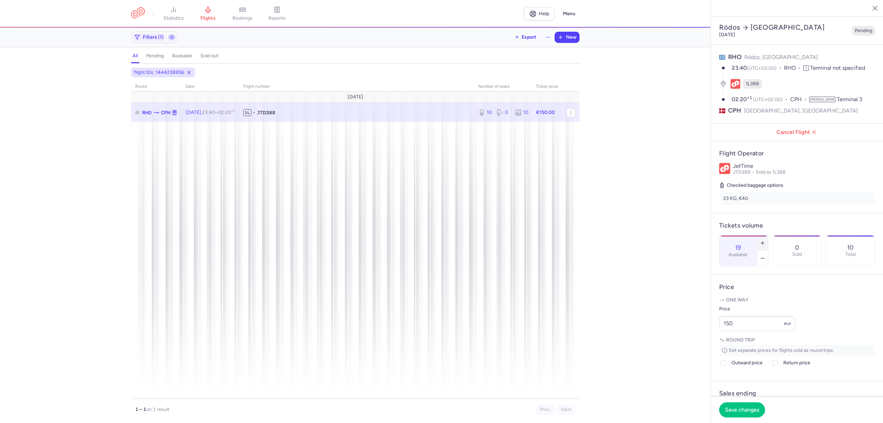
type input "20"
click at [743, 402] on button "Save changes" at bounding box center [742, 409] width 46 height 15
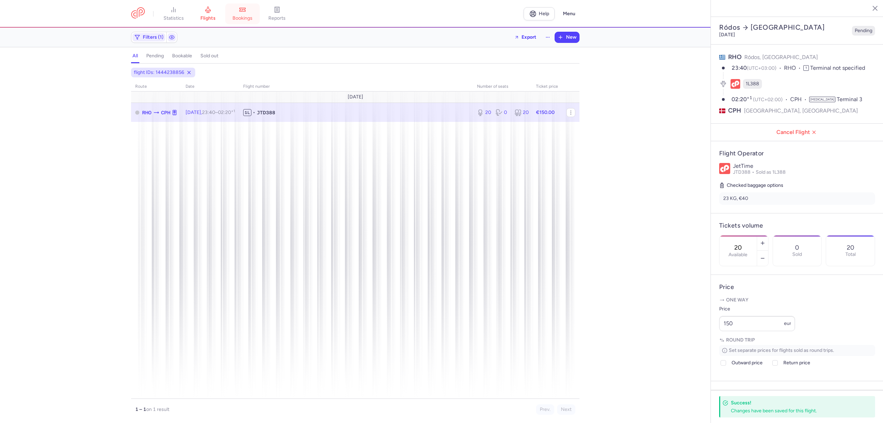
click at [240, 14] on link "bookings" at bounding box center [242, 13] width 34 height 15
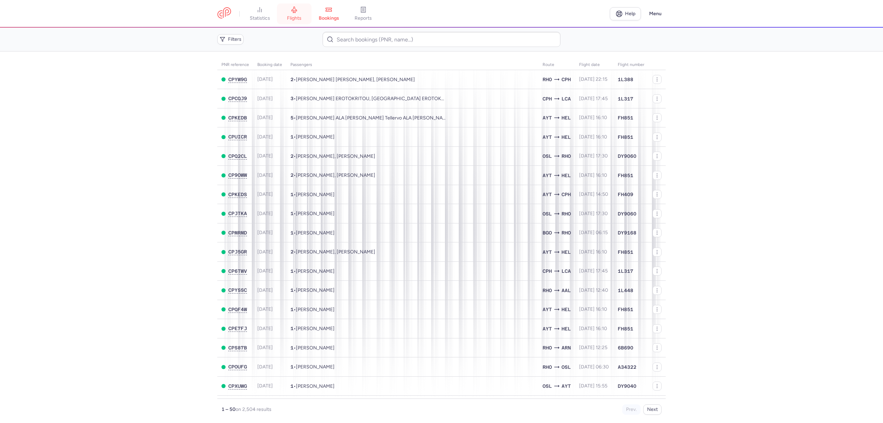
click at [297, 11] on icon at bounding box center [294, 9] width 7 height 7
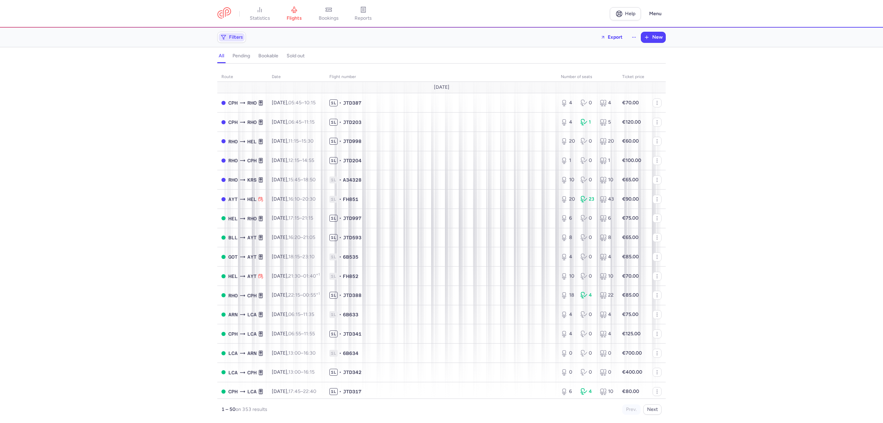
click at [236, 36] on span "Filters" at bounding box center [236, 37] width 14 height 6
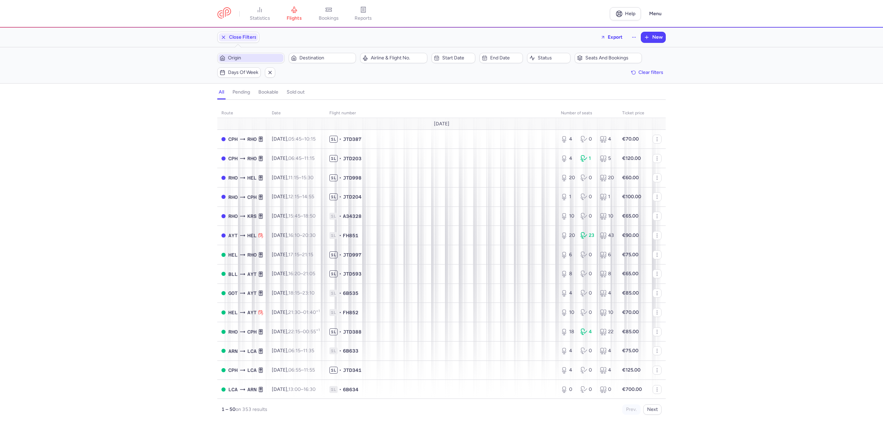
click at [240, 57] on span "Origin" at bounding box center [255, 58] width 54 height 6
click at [245, 108] on span "Diagoras, [GEOGRAPHIC_DATA], [GEOGRAPHIC_DATA] RHO" at bounding box center [270, 112] width 92 height 19
type input "rho"
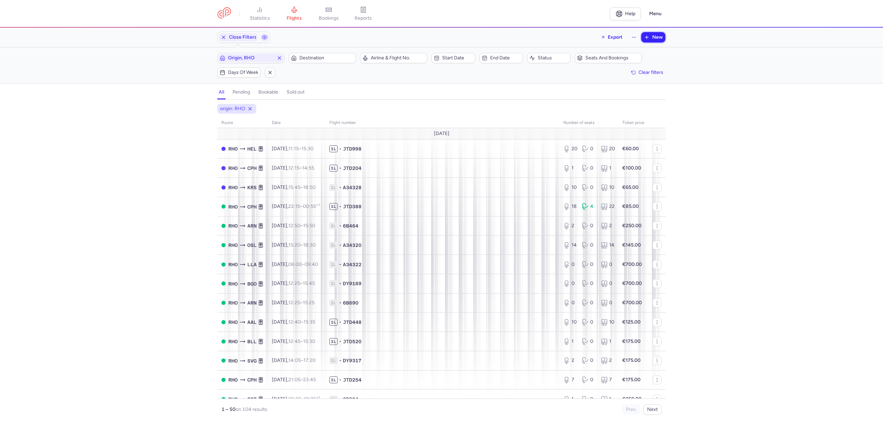
click at [652, 38] on button "New" at bounding box center [653, 37] width 24 height 10
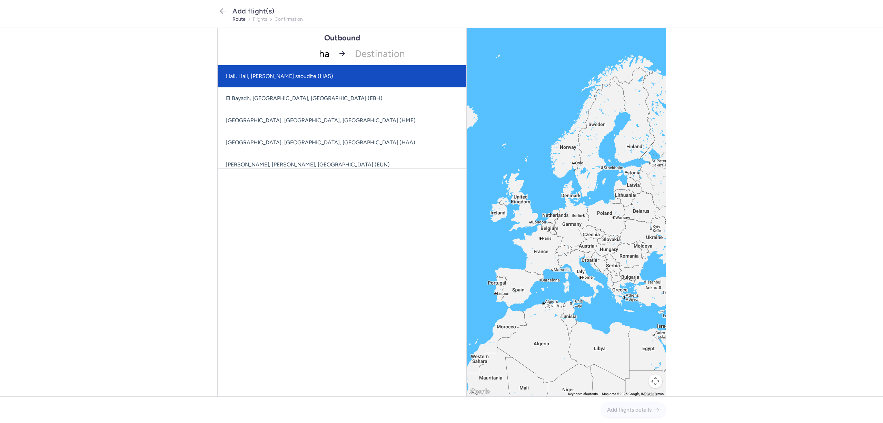
type input "had"
click at [227, 80] on span "[GEOGRAPHIC_DATA], [GEOGRAPHIC_DATA], [GEOGRAPHIC_DATA] (HAD)" at bounding box center [342, 76] width 249 height 22
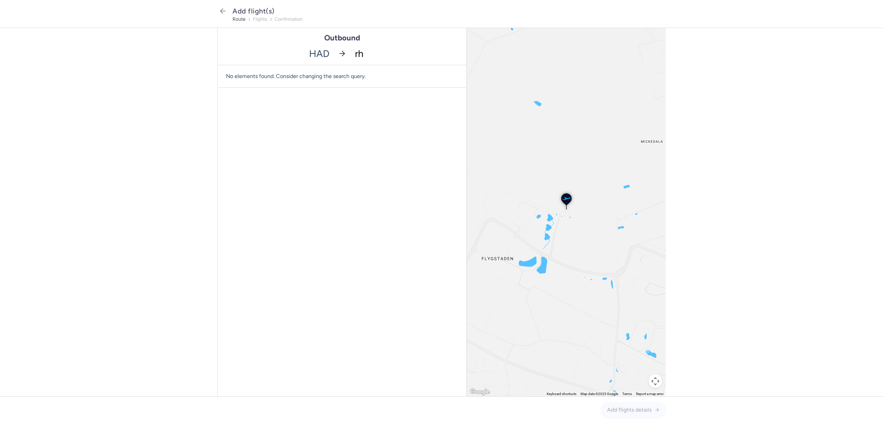
type input "rho"
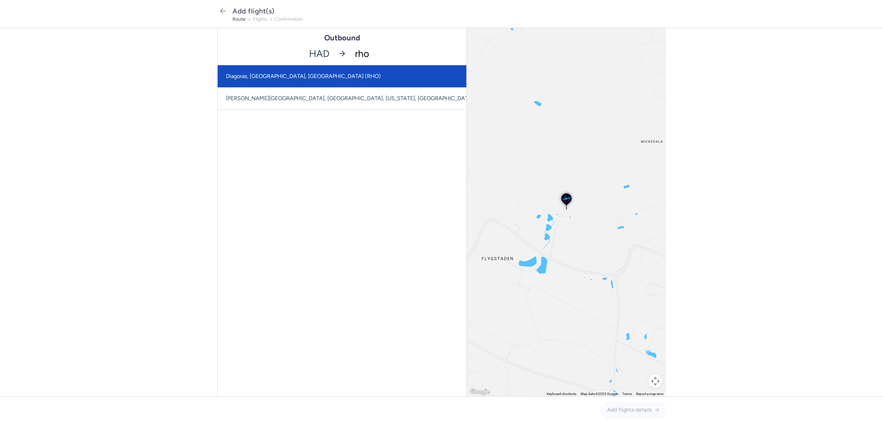
click at [296, 72] on span "Diagoras, [GEOGRAPHIC_DATA], [GEOGRAPHIC_DATA] (RHO)" at bounding box center [358, 76] width 280 height 22
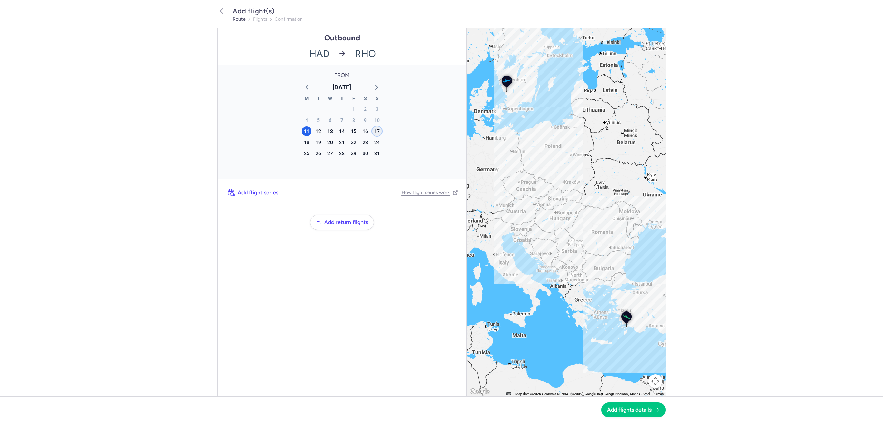
click at [378, 131] on div "17" at bounding box center [377, 131] width 10 height 10
click at [271, 191] on span "Add flight series" at bounding box center [258, 192] width 41 height 6
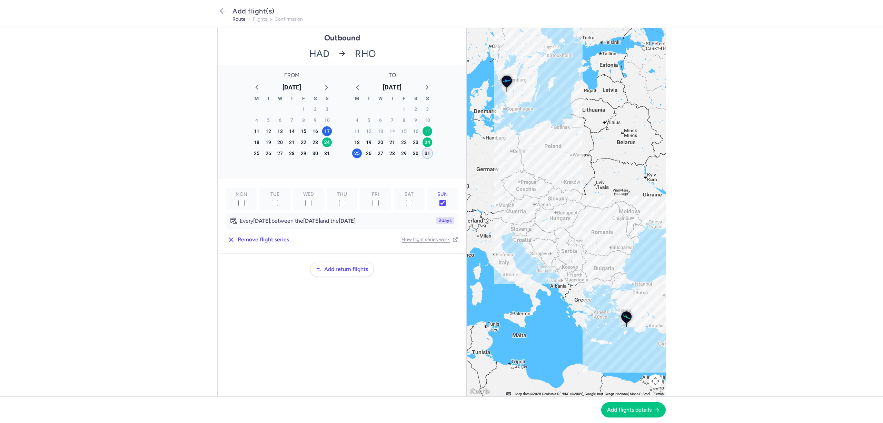
click at [430, 153] on div "31" at bounding box center [428, 153] width 10 height 10
click at [339, 272] on button "Add return flights" at bounding box center [342, 268] width 64 height 15
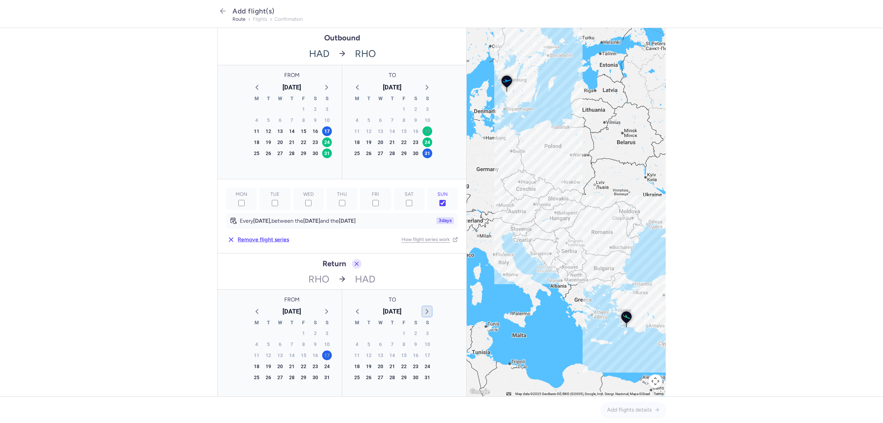
click at [423, 308] on icon "button" at bounding box center [427, 311] width 8 height 8
click at [425, 331] on div "7" at bounding box center [428, 333] width 10 height 10
click at [628, 406] on button "Add flights details" at bounding box center [633, 409] width 65 height 15
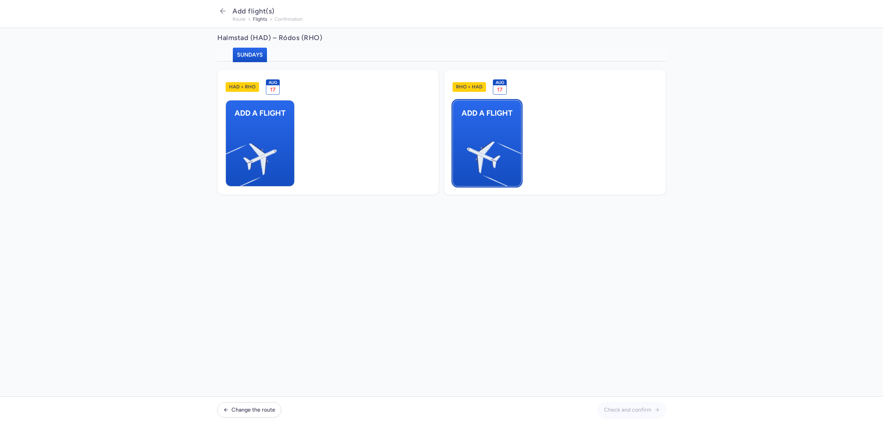
click at [495, 168] on img "button" at bounding box center [517, 154] width 117 height 107
select select "23"
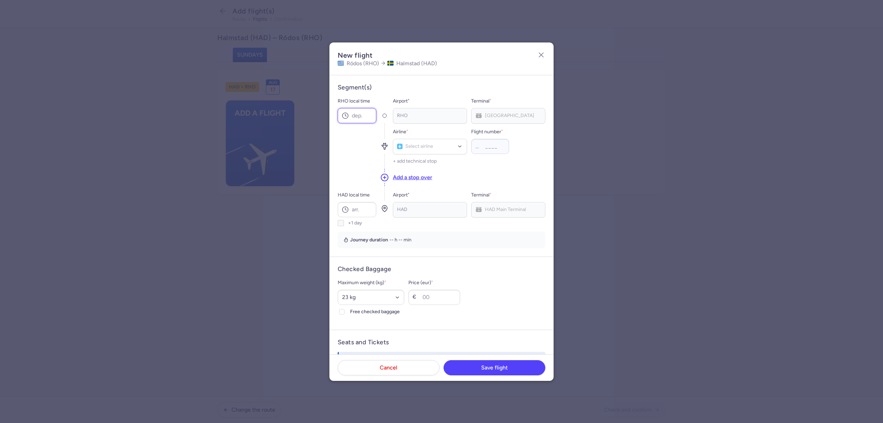
click at [357, 117] on input "RHO local time" at bounding box center [357, 115] width 39 height 15
type input "16:00"
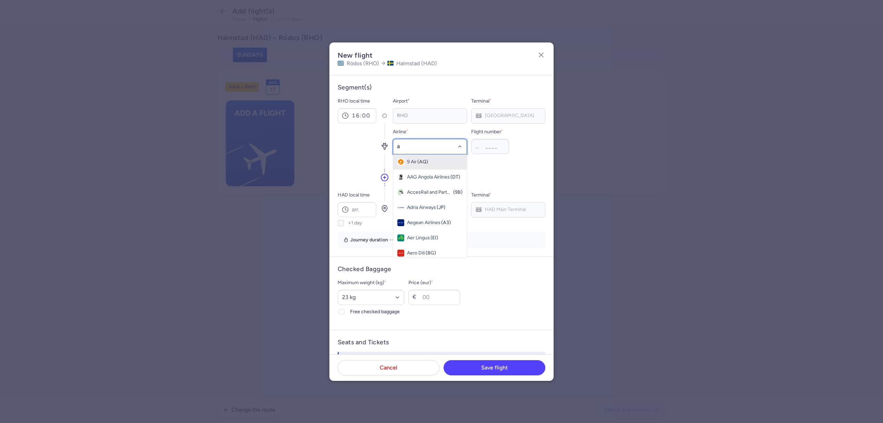
type input "a3"
click at [428, 166] on span "Aegean Airlines (A3)" at bounding box center [429, 161] width 73 height 15
type input "1"
type input "4328"
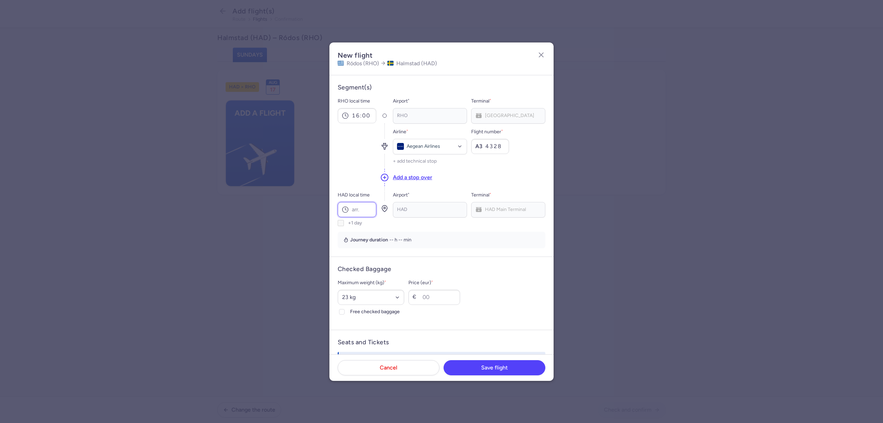
click at [359, 210] on input "HAD local time" at bounding box center [357, 209] width 39 height 15
type input "1"
type input "18:50"
click at [446, 291] on input "Price (eur) *" at bounding box center [434, 296] width 52 height 15
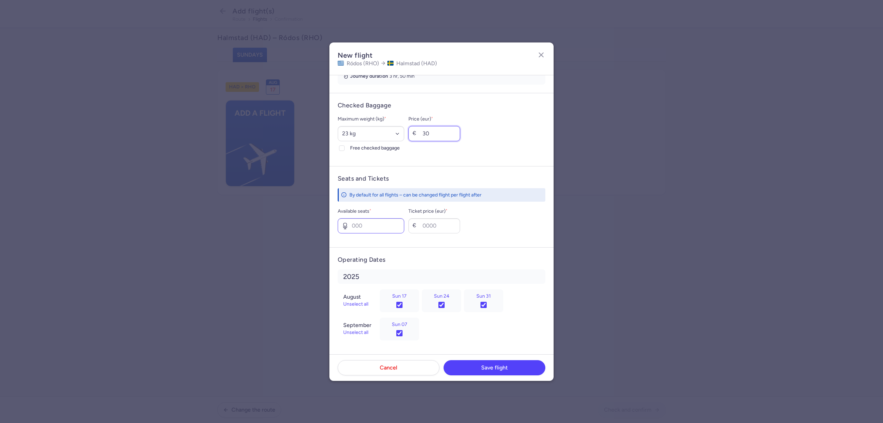
type input "30"
click at [371, 224] on input "Available seats *" at bounding box center [371, 225] width 67 height 15
type input "0"
type input "700"
click at [483, 366] on span "Save flight" at bounding box center [494, 367] width 27 height 6
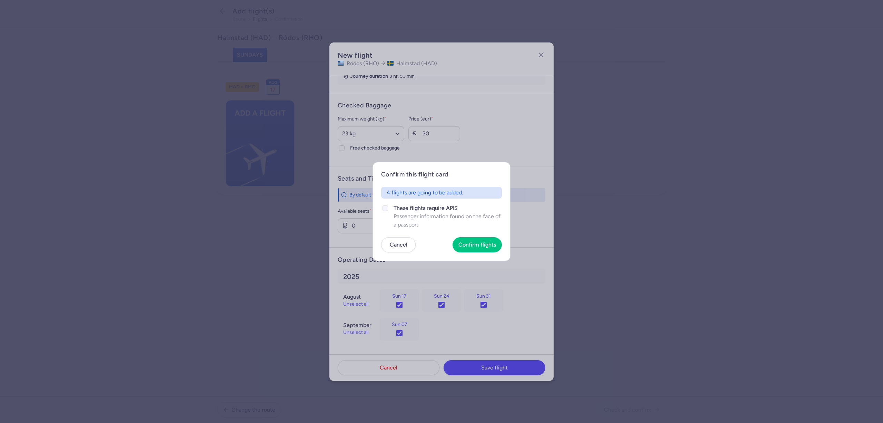
click at [392, 209] on label "These flights require APIS Passenger information found on the face of a passport" at bounding box center [441, 216] width 121 height 25
click at [388, 209] on input "These flights require APIS Passenger information found on the face of a passport" at bounding box center [386, 208] width 6 height 6
checkbox input "true"
click at [479, 239] on button "Confirm flights" at bounding box center [477, 244] width 49 height 15
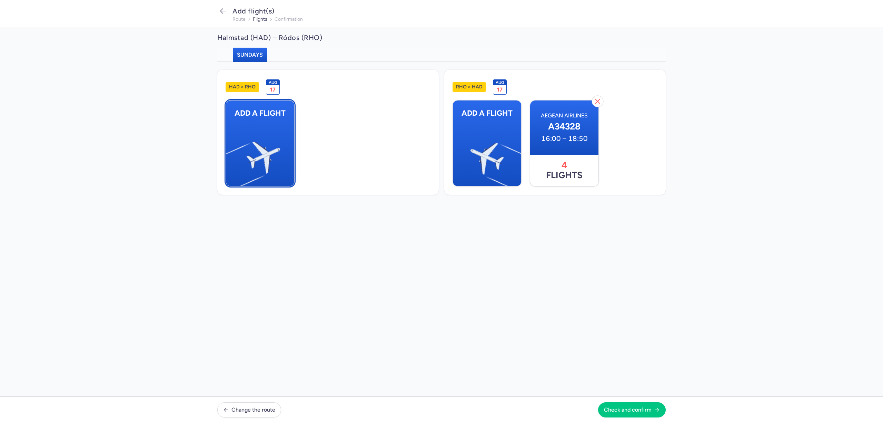
click at [256, 166] on img "button" at bounding box center [229, 154] width 117 height 107
select select "23"
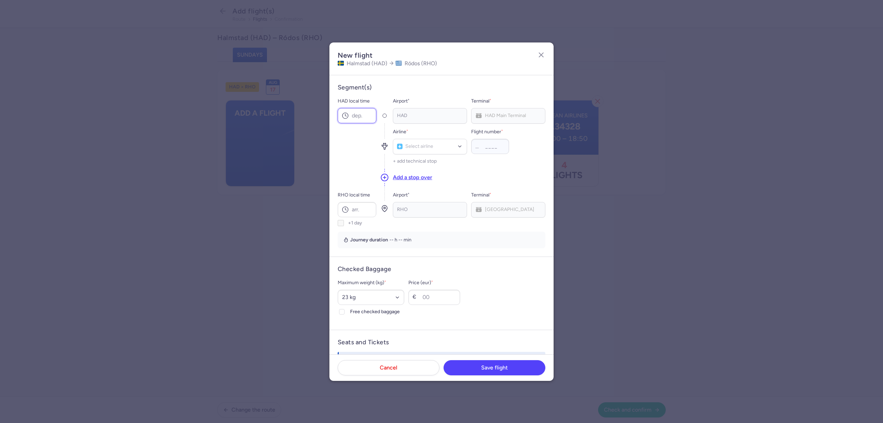
click at [372, 120] on input "HAD local time" at bounding box center [357, 115] width 39 height 15
type input "19:40"
type input "a3"
click at [439, 162] on span "Aegean Airlines" at bounding box center [423, 162] width 33 height 6
type input "4329"
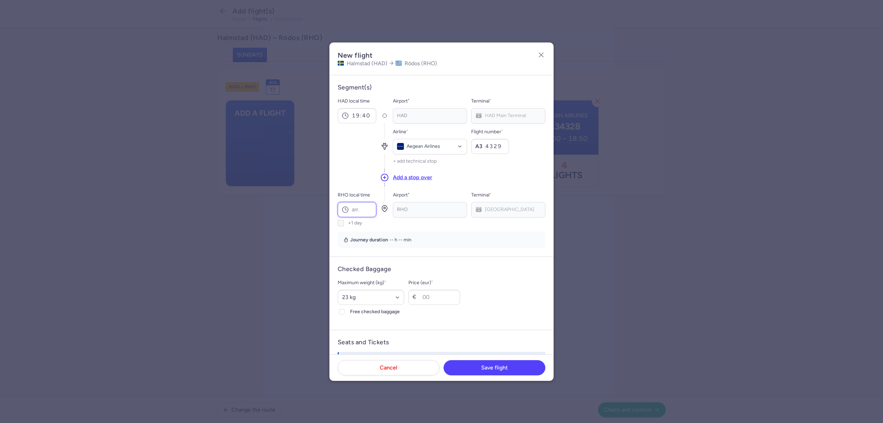
click at [370, 211] on input "RHO local time" at bounding box center [357, 209] width 39 height 15
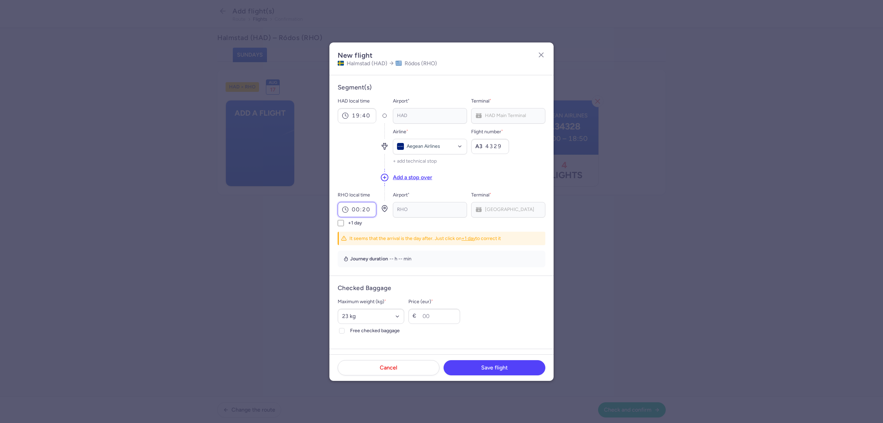
type input "00:20"
click at [344, 224] on label "+1 day" at bounding box center [357, 223] width 39 height 6
click at [344, 224] on input "+1 day" at bounding box center [341, 223] width 6 height 6
checkbox input "true"
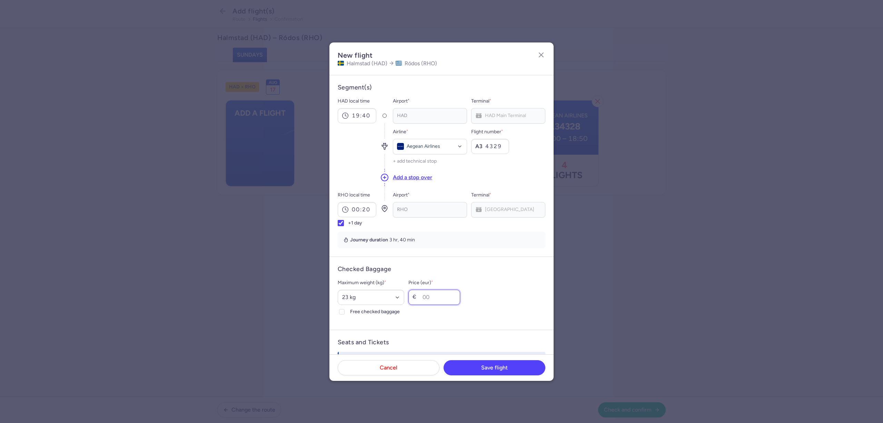
click at [440, 303] on input "Price (eur) *" at bounding box center [434, 296] width 52 height 15
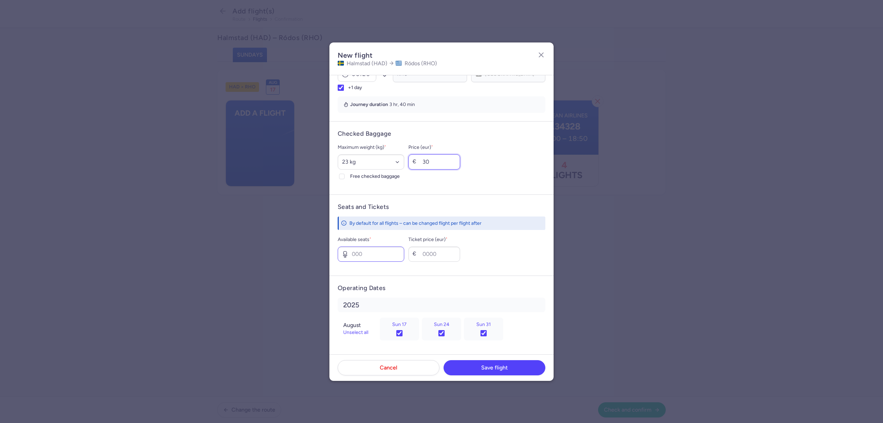
type input "30"
click at [370, 259] on input "Available seats *" at bounding box center [371, 253] width 67 height 15
type input "0"
type input "700"
click at [485, 369] on span "Save flight" at bounding box center [494, 367] width 27 height 6
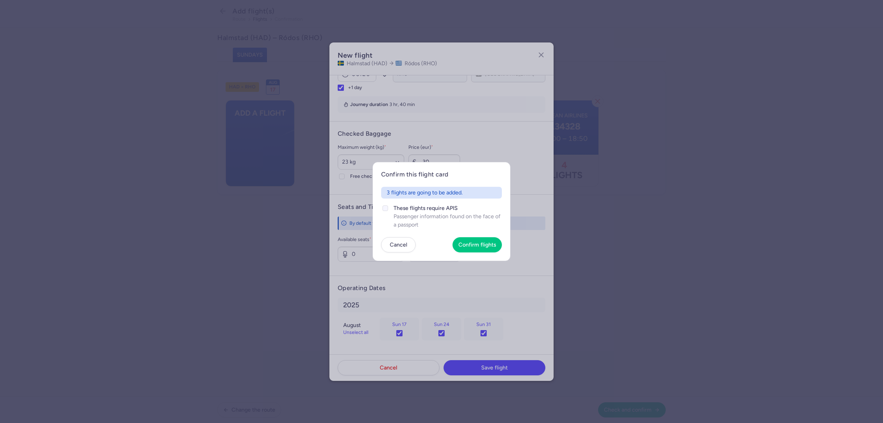
click at [385, 207] on icon at bounding box center [385, 208] width 4 height 4
click at [385, 207] on input "These flights require APIS Passenger information found on the face of a passport" at bounding box center [386, 208] width 6 height 6
checkbox input "true"
click at [488, 246] on span "Confirm flights" at bounding box center [477, 244] width 38 height 6
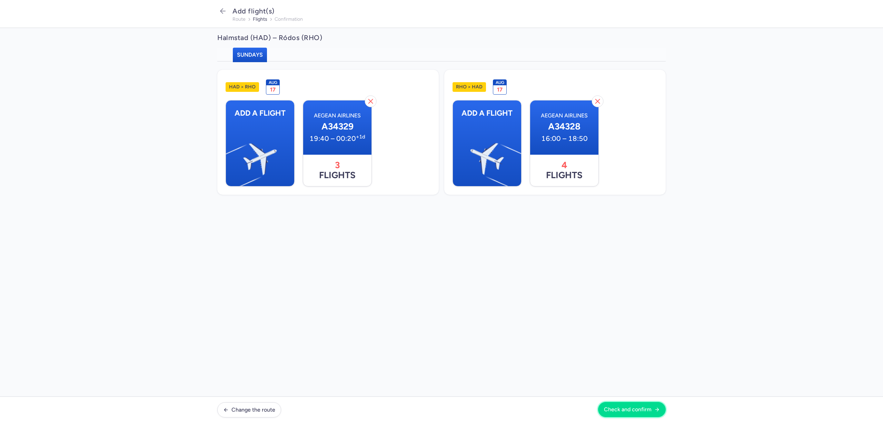
click at [630, 408] on span "Check and confirm" at bounding box center [628, 409] width 48 height 6
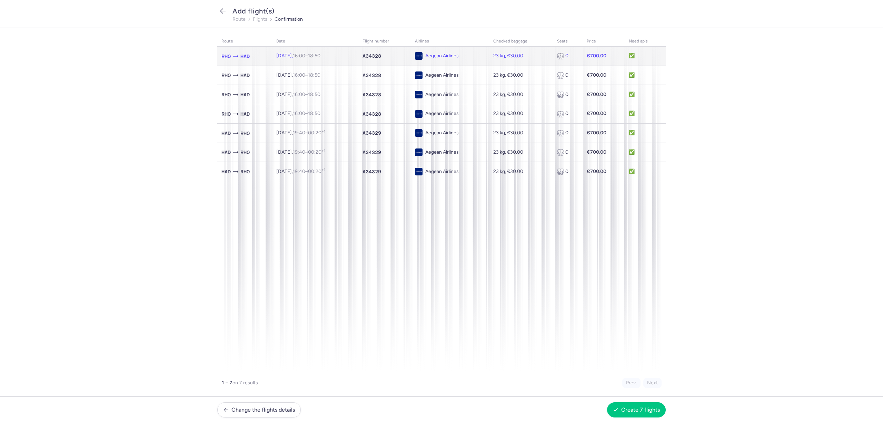
click at [349, 52] on td "[DATE] 16:00 – 18:50 +0" at bounding box center [315, 56] width 86 height 19
select select "23"
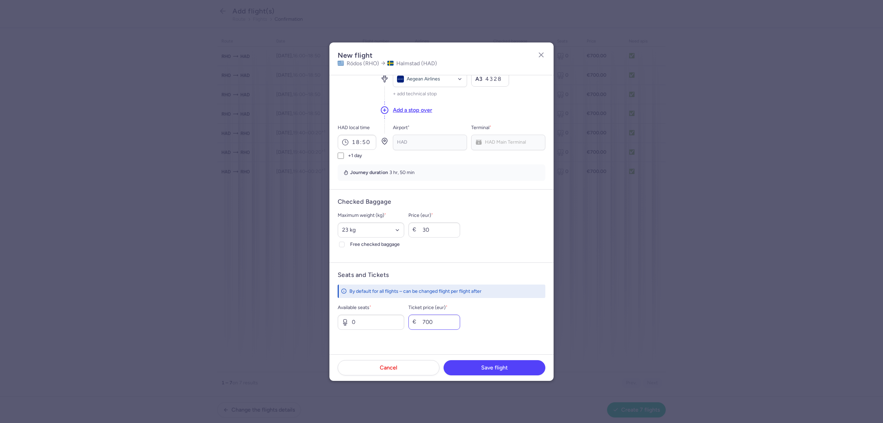
scroll to position [98, 0]
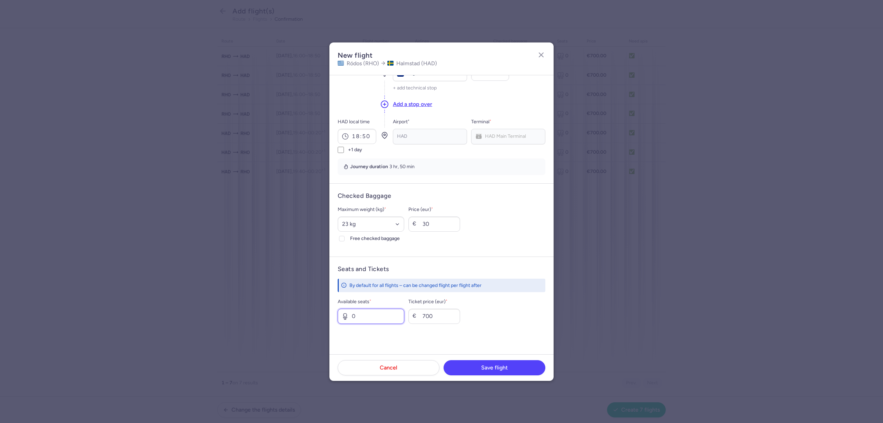
drag, startPoint x: 368, startPoint y: 311, endPoint x: 363, endPoint y: 311, distance: 4.5
click at [363, 311] on input "0" at bounding box center [371, 315] width 67 height 15
type input "1"
type input "250"
click at [466, 365] on button "Save flight" at bounding box center [495, 366] width 102 height 15
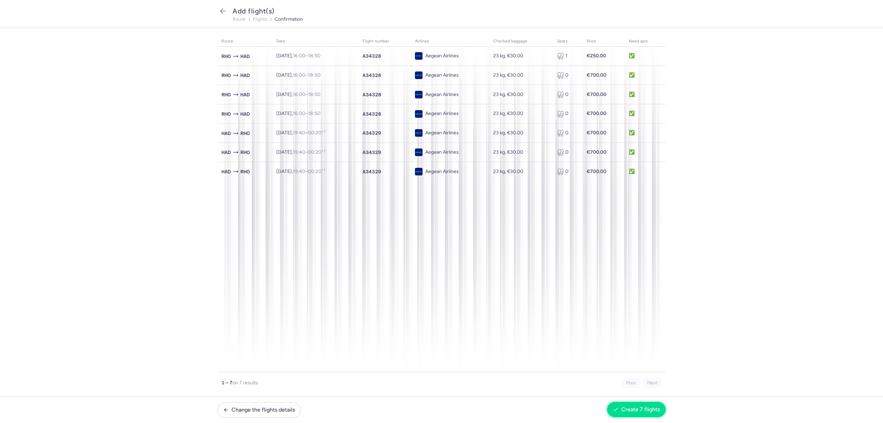
click at [640, 409] on span "Create 7 flights" at bounding box center [640, 409] width 39 height 6
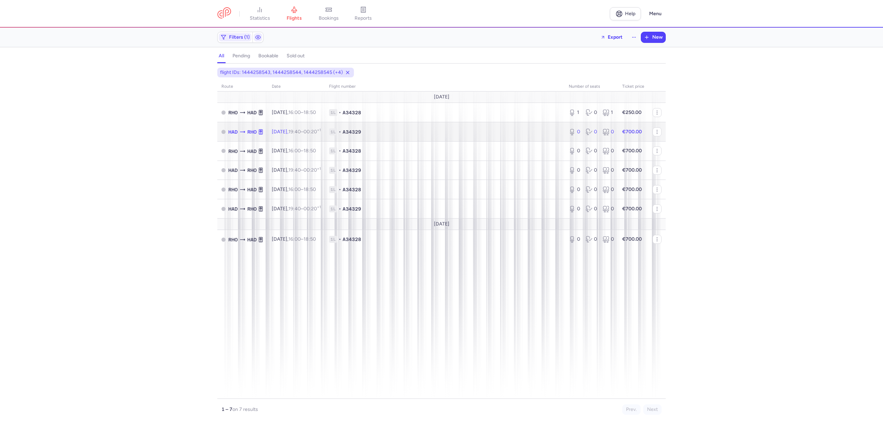
click at [414, 135] on td "1L • A34329" at bounding box center [445, 131] width 240 height 19
select select "days"
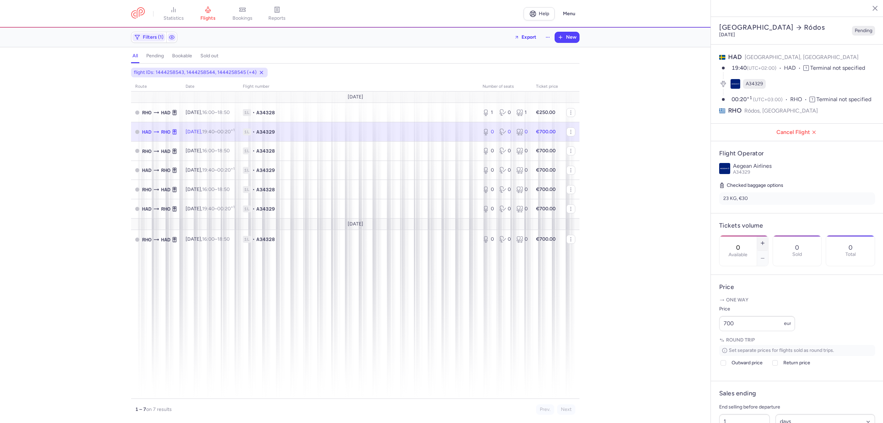
click at [763, 241] on line "button" at bounding box center [763, 242] width 0 height 3
type input "4"
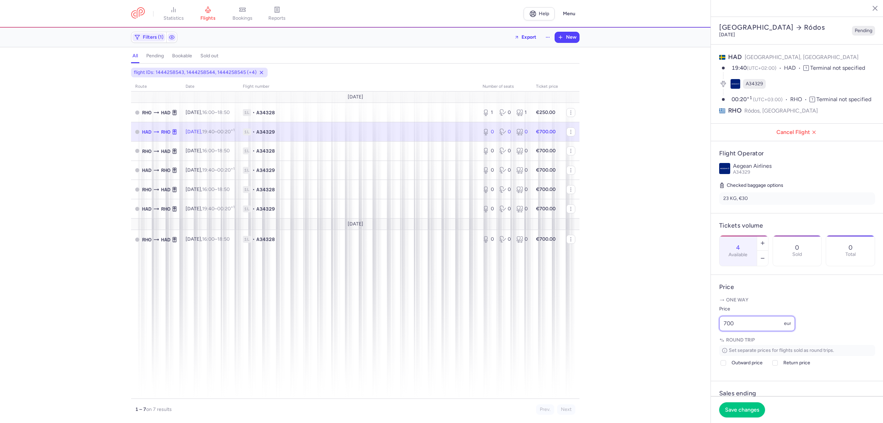
drag, startPoint x: 722, startPoint y: 353, endPoint x: 701, endPoint y: 353, distance: 20.4
click at [702, 353] on div "statistics flights bookings reports Help Menu Filters (1) Export New all pendin…" at bounding box center [441, 211] width 883 height 423
type input "250"
click at [727, 406] on button "Save changes" at bounding box center [742, 409] width 46 height 15
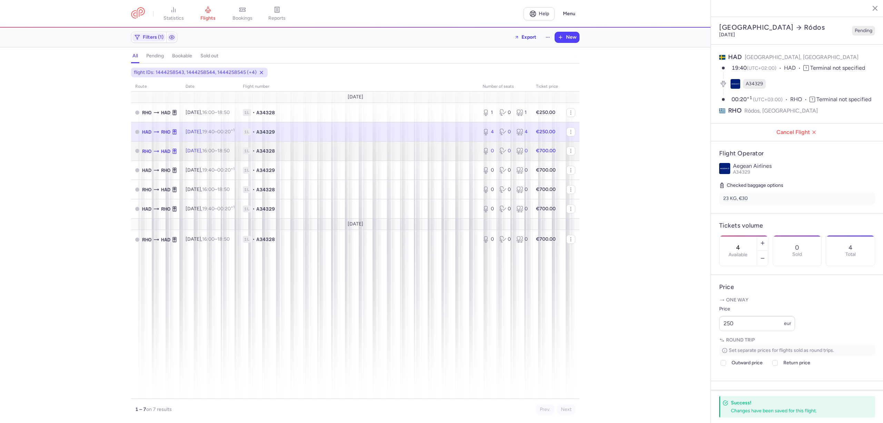
click at [440, 150] on span "1L • A34328" at bounding box center [358, 150] width 231 height 7
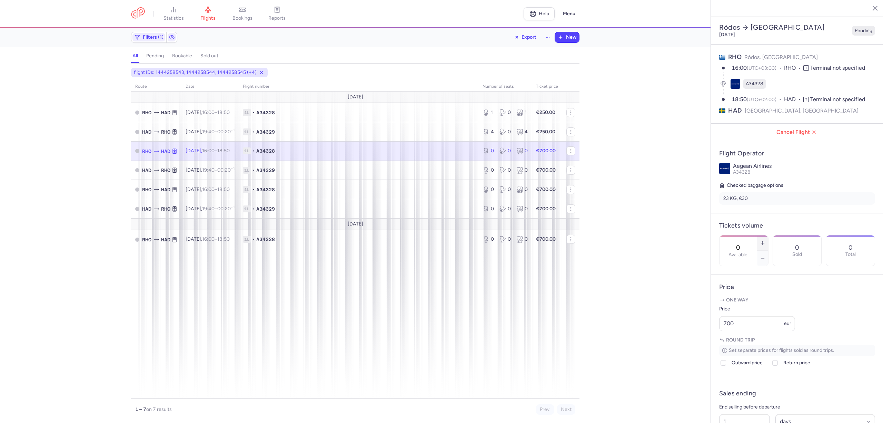
click at [763, 241] on line "button" at bounding box center [763, 242] width 0 height 3
type input "4"
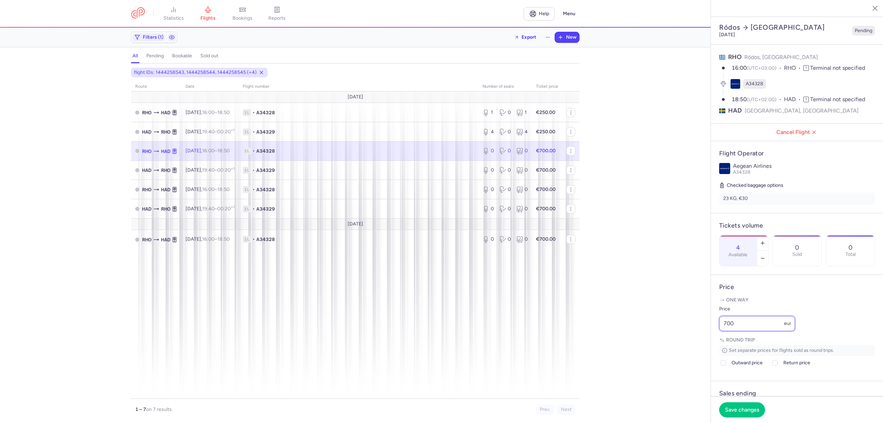
drag, startPoint x: 739, startPoint y: 341, endPoint x: 712, endPoint y: 341, distance: 26.2
click at [712, 341] on article "Price One way Price 700 eur Round trip Set separate prices for flights sold as …" at bounding box center [797, 328] width 172 height 106
type input "300"
click at [737, 406] on span "Save changes" at bounding box center [742, 409] width 34 height 6
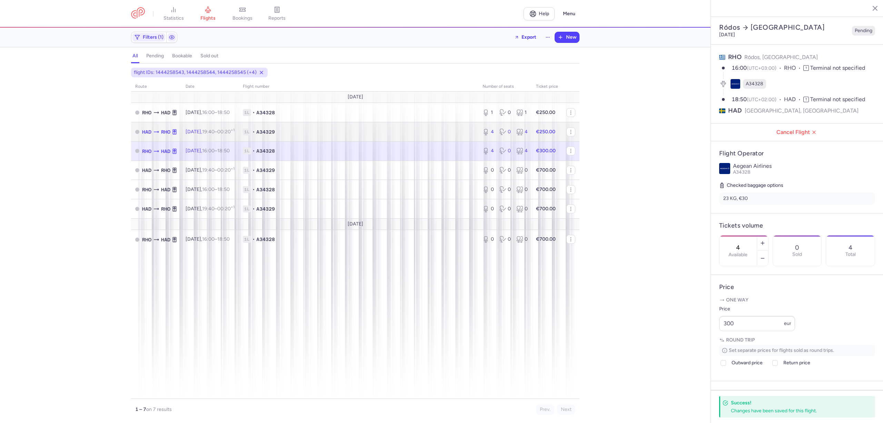
click at [425, 134] on span "1L • A34329" at bounding box center [358, 131] width 231 height 7
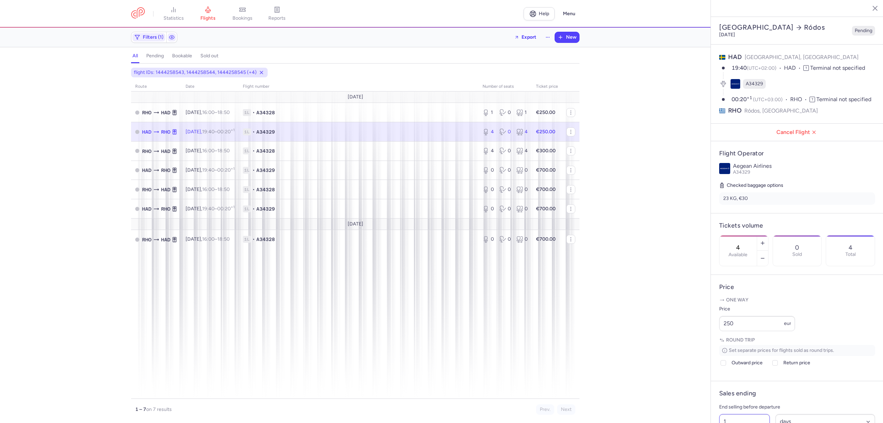
scroll to position [92, 0]
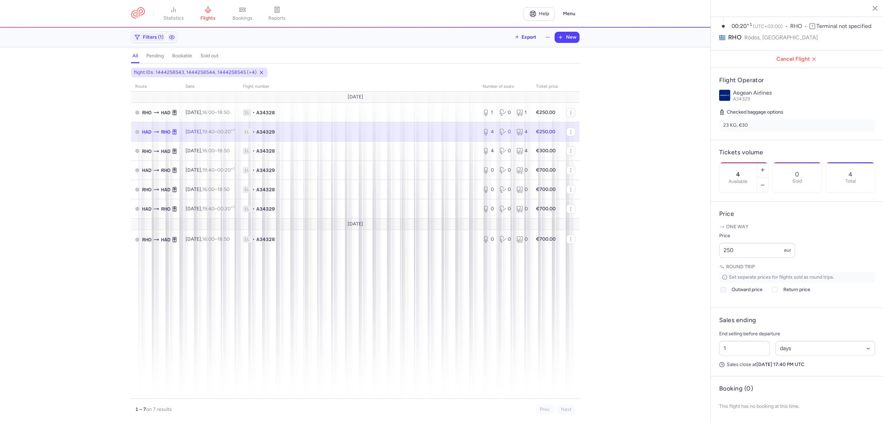
click at [727, 294] on label "Outward price" at bounding box center [740, 289] width 43 height 8
click at [726, 292] on input "Outward price" at bounding box center [724, 290] width 6 height 6
checkbox input "true"
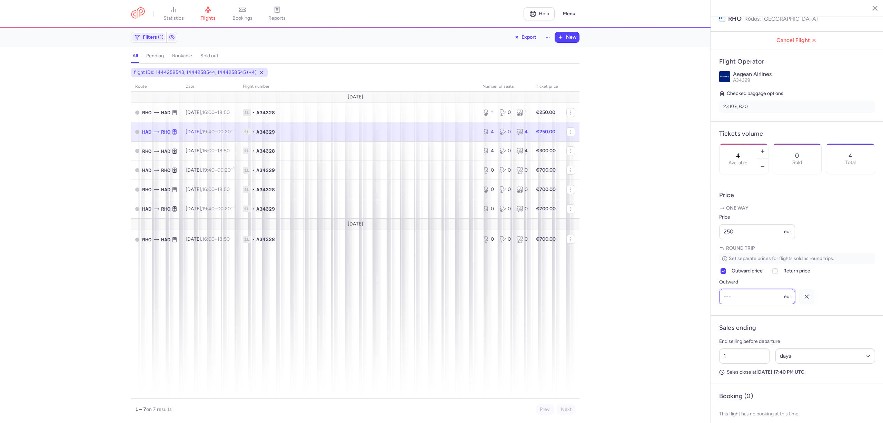
scroll to position [0, 0]
type input "175"
click at [781, 275] on label "Return price" at bounding box center [790, 271] width 39 height 8
click at [778, 274] on input "Return price" at bounding box center [775, 271] width 6 height 6
checkbox input "true"
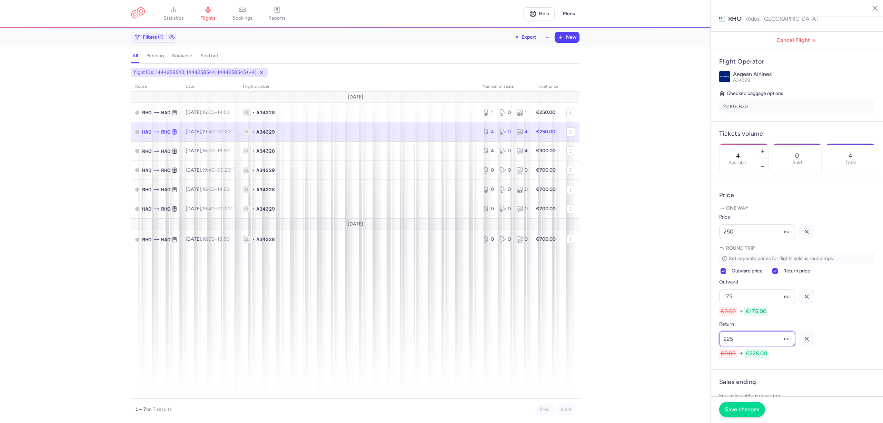
type input "225"
click at [734, 405] on button "Save changes" at bounding box center [742, 409] width 46 height 15
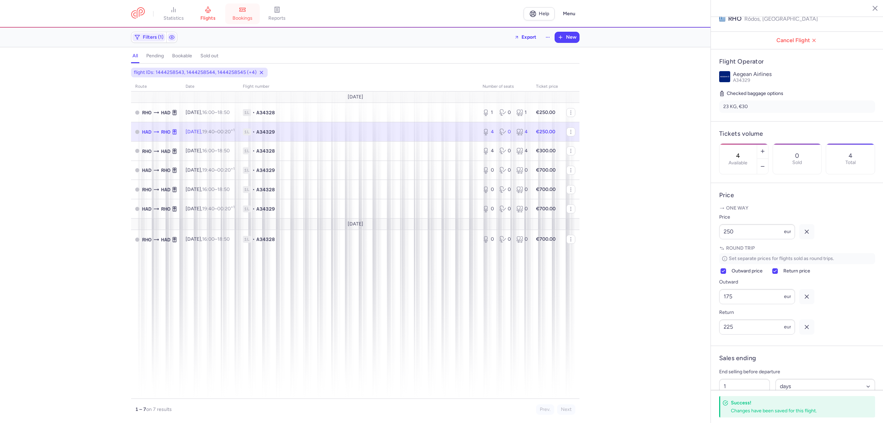
click at [249, 16] on span "bookings" at bounding box center [242, 18] width 20 height 6
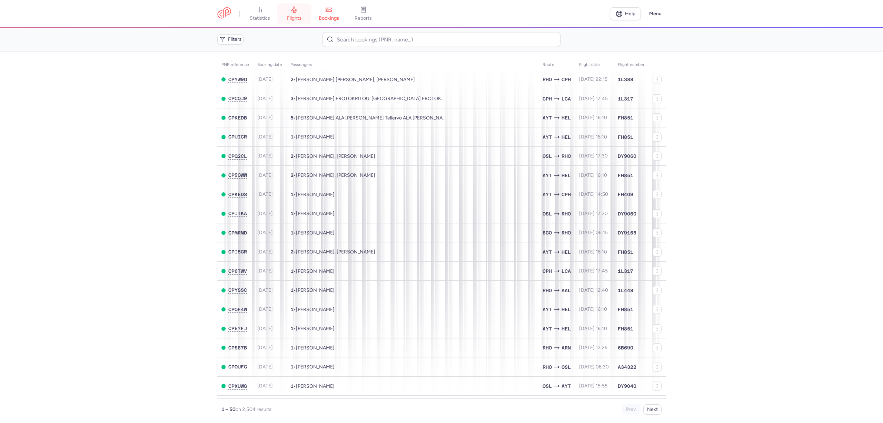
click at [304, 12] on link "flights" at bounding box center [294, 13] width 34 height 15
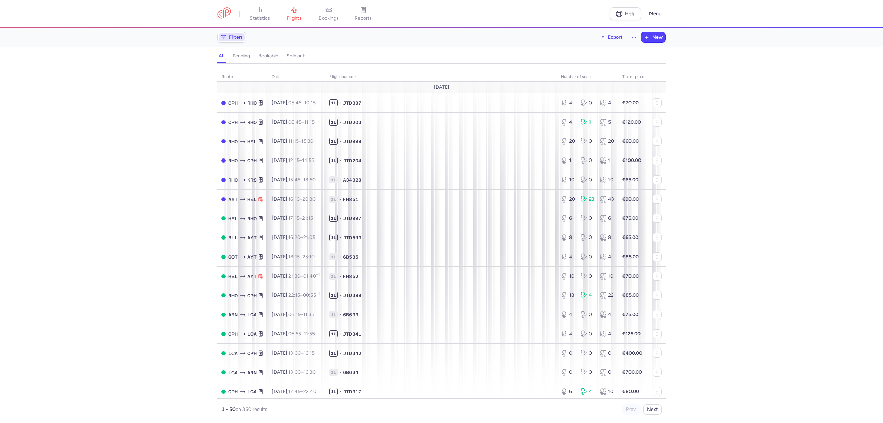
click at [234, 39] on span "Filters" at bounding box center [232, 37] width 26 height 8
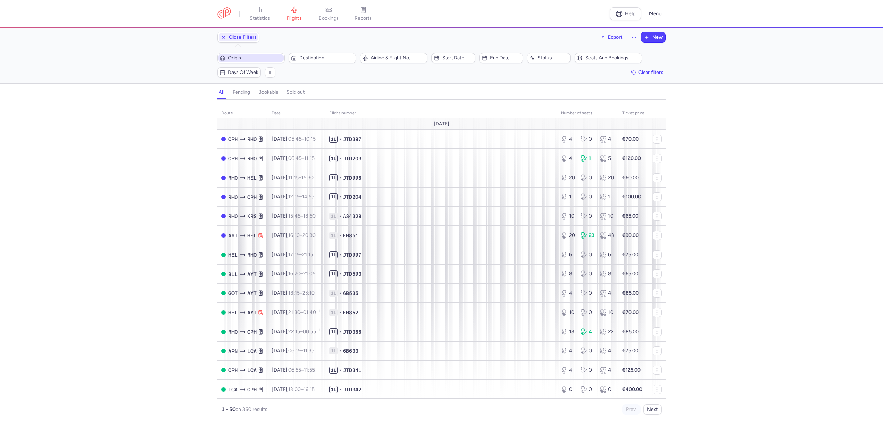
click at [240, 57] on span "Origin" at bounding box center [255, 58] width 54 height 6
click at [257, 110] on span "Diagoras, [GEOGRAPHIC_DATA], [GEOGRAPHIC_DATA] RHO" at bounding box center [270, 112] width 92 height 19
type input "rho"
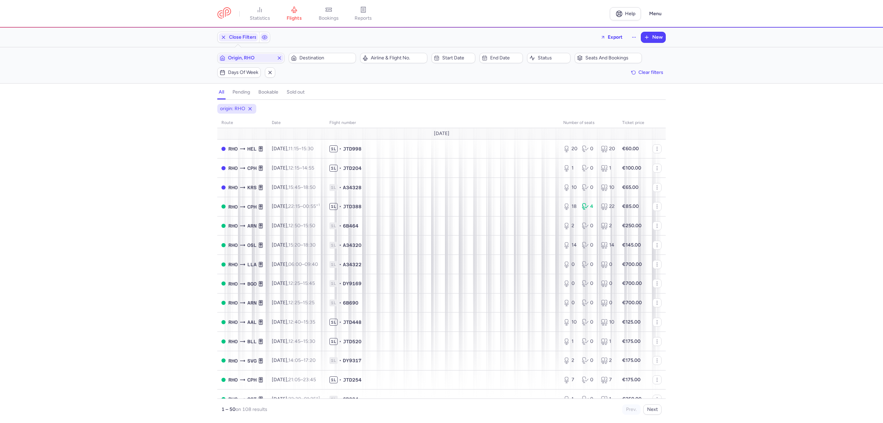
click at [275, 92] on h4 "bookable" at bounding box center [268, 92] width 20 height 6
click at [272, 55] on span "Origin" at bounding box center [250, 58] width 65 height 8
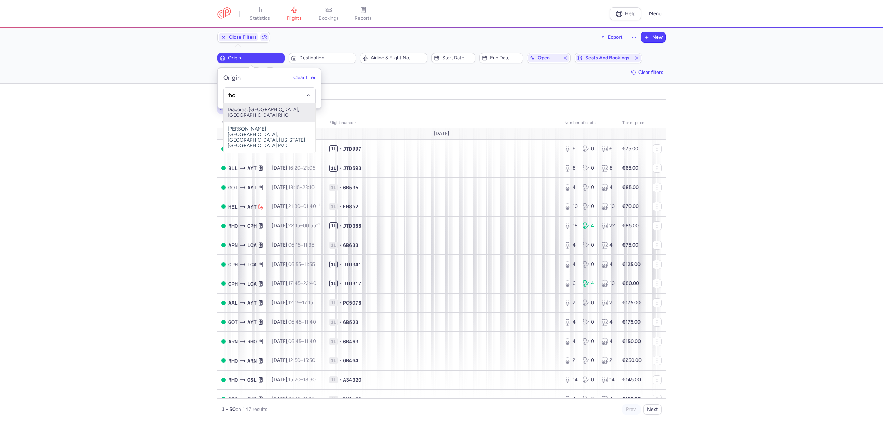
click at [263, 108] on span "Diagoras, [GEOGRAPHIC_DATA], [GEOGRAPHIC_DATA] RHO" at bounding box center [270, 112] width 92 height 19
type input "rho"
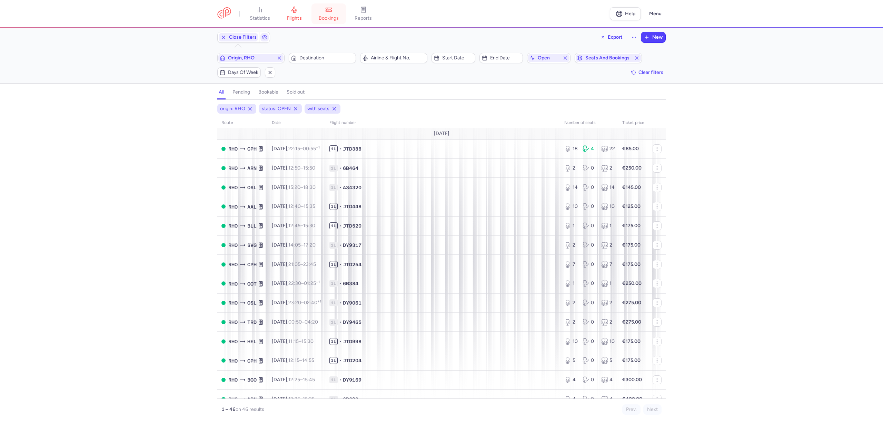
click at [330, 17] on span "bookings" at bounding box center [329, 18] width 20 height 6
